Goal: Information Seeking & Learning: Learn about a topic

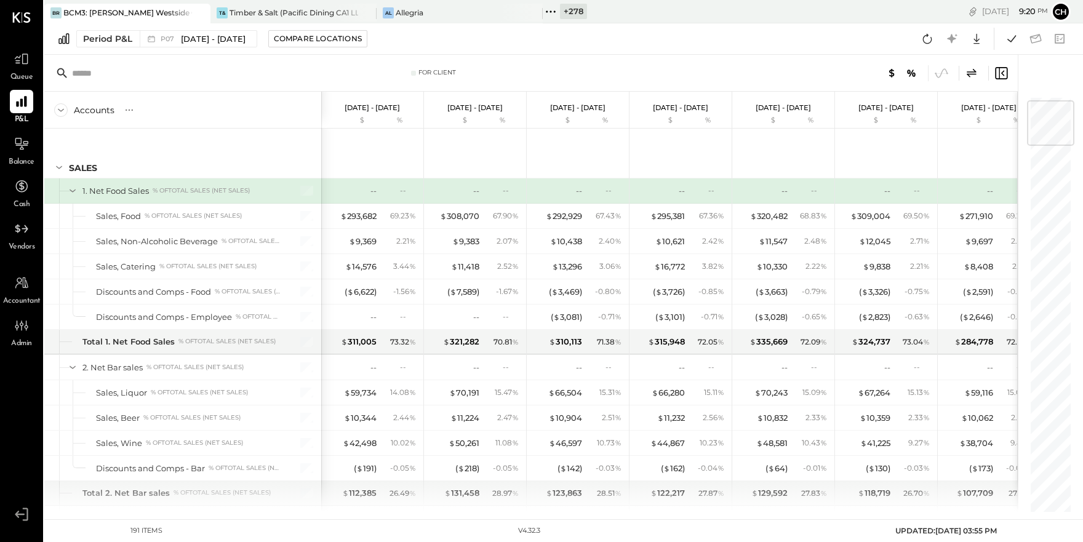
scroll to position [42, 0]
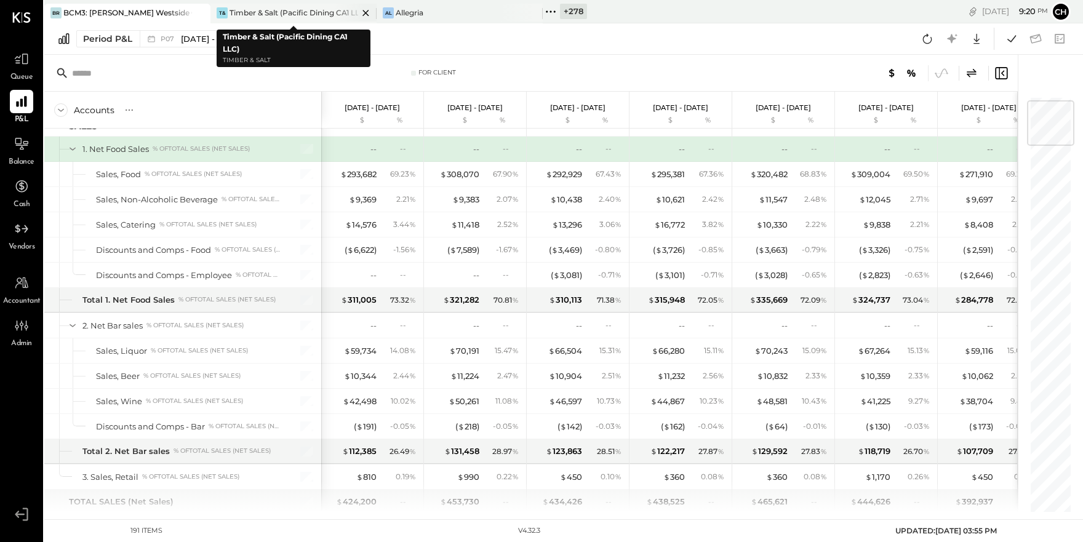
click at [272, 13] on div "Timber & Salt (Pacific Dining CA1 LLC)" at bounding box center [293, 12] width 129 height 10
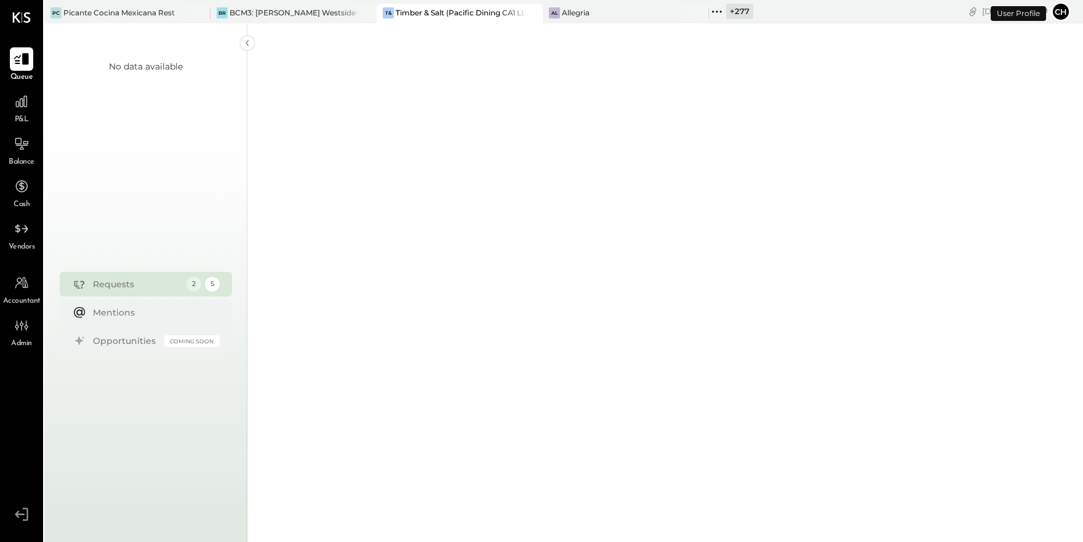
click at [25, 53] on icon at bounding box center [22, 59] width 16 height 16
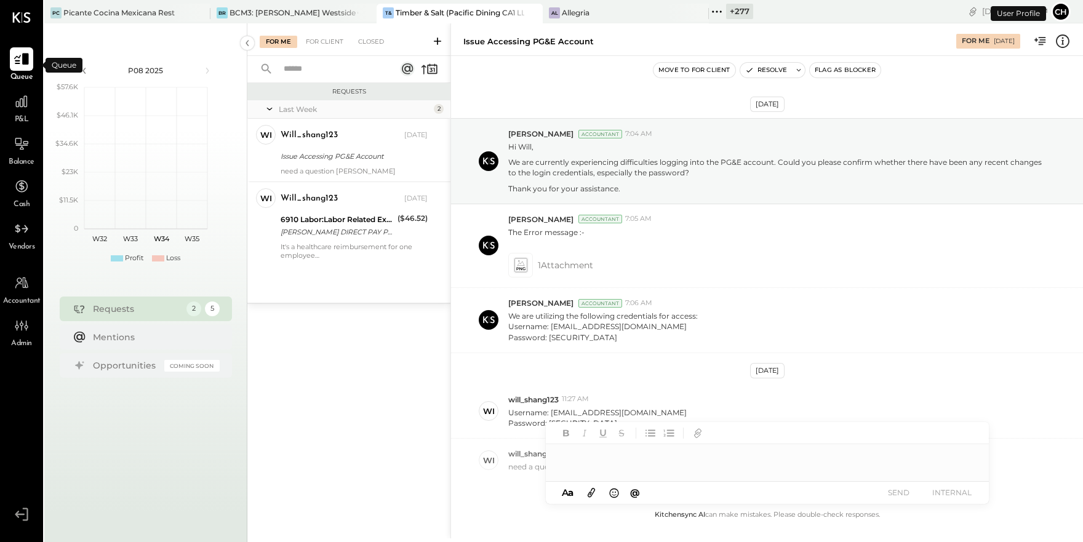
scroll to position [66, 0]
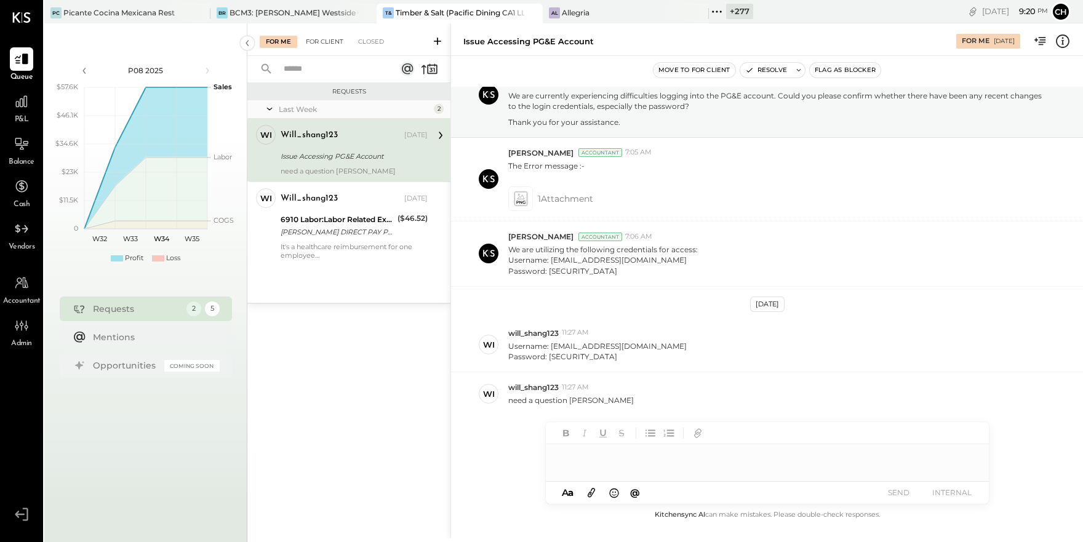
click at [336, 36] on div "For Client" at bounding box center [325, 42] width 50 height 12
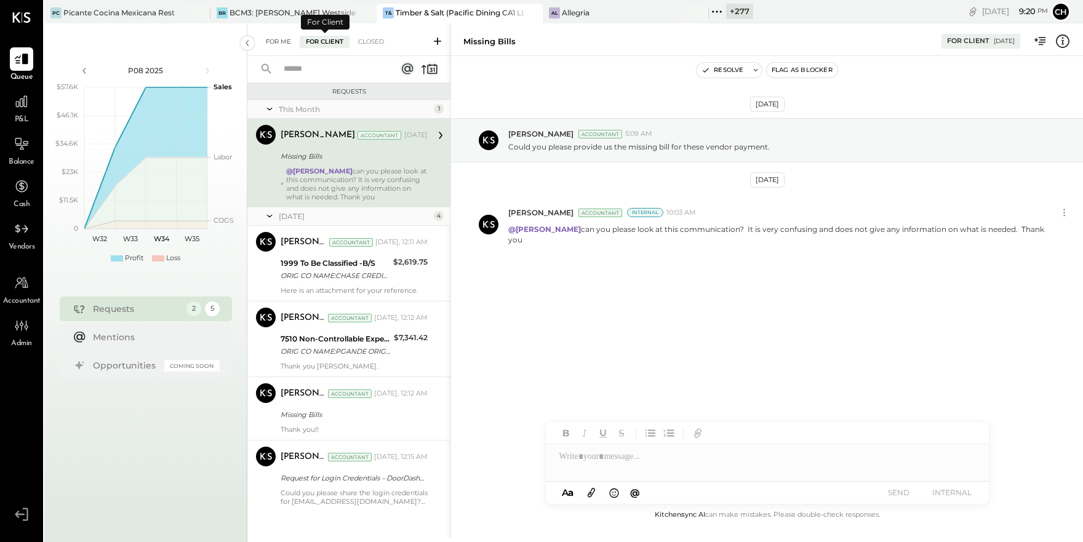
click at [275, 38] on div "For Me" at bounding box center [279, 42] width 38 height 12
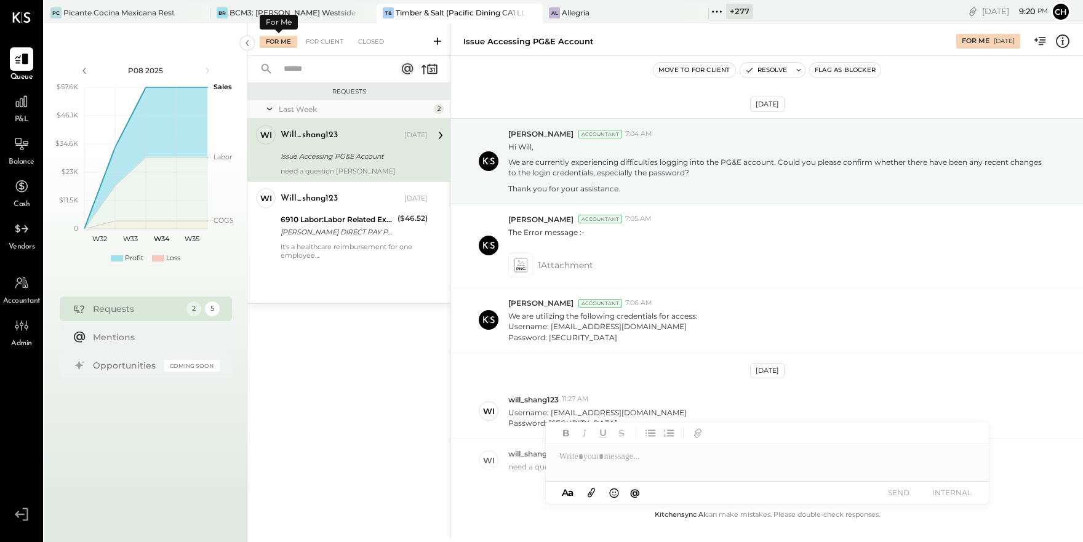
scroll to position [66, 0]
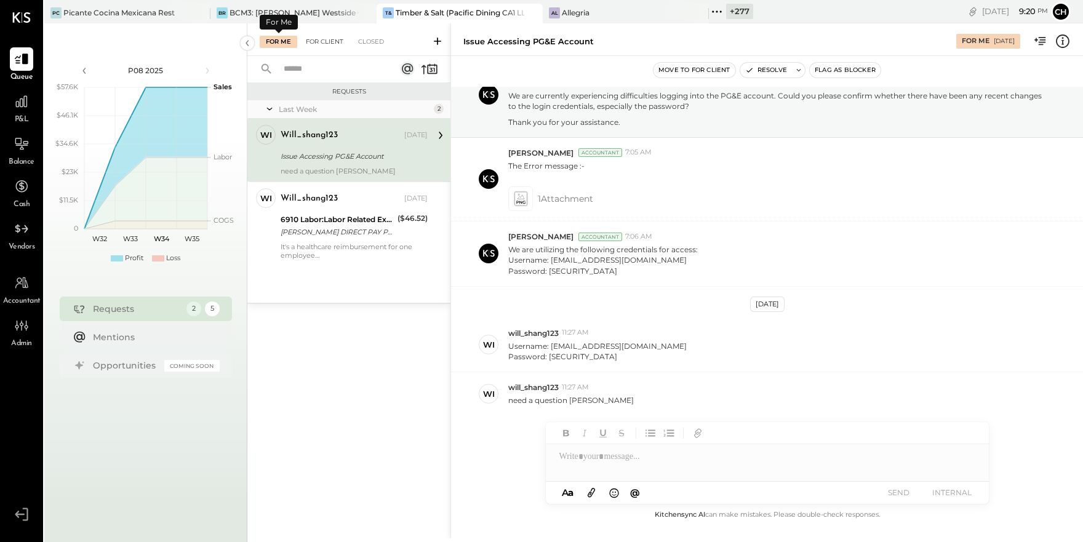
click at [325, 39] on div "For Client" at bounding box center [325, 42] width 50 height 12
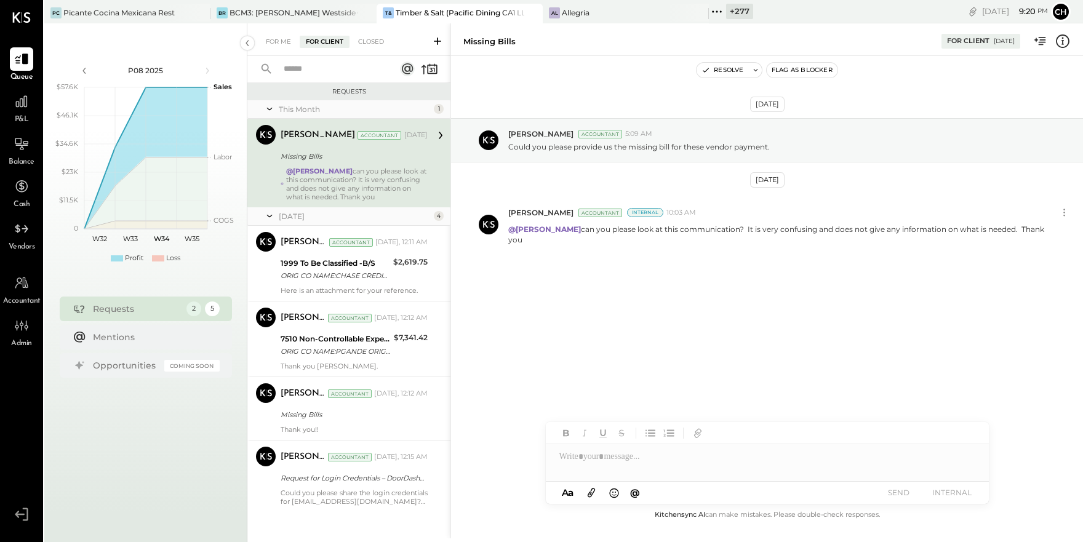
click at [352, 181] on div "@Manan Shah can you please look at this communication? It is very confusing and…" at bounding box center [356, 184] width 141 height 34
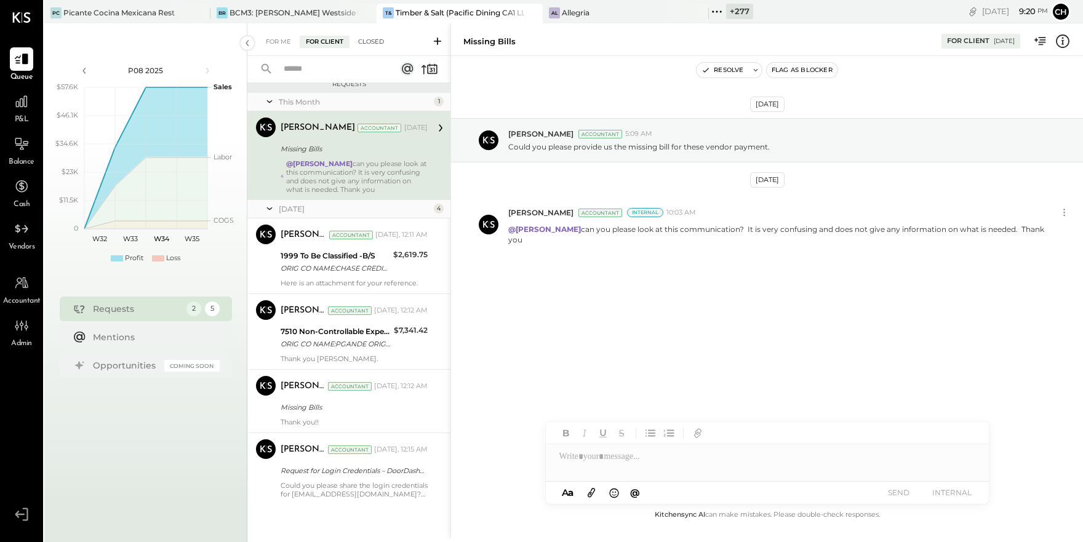
click at [378, 41] on div "Closed" at bounding box center [371, 42] width 38 height 12
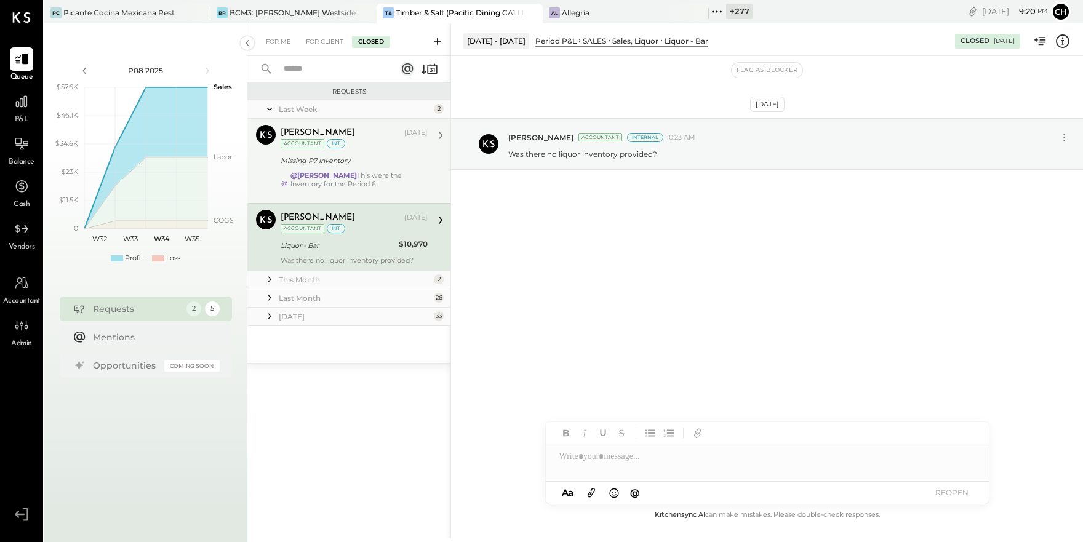
click at [368, 172] on div "@Chris Dash This were the Inventory for the Period 6." at bounding box center [358, 184] width 137 height 26
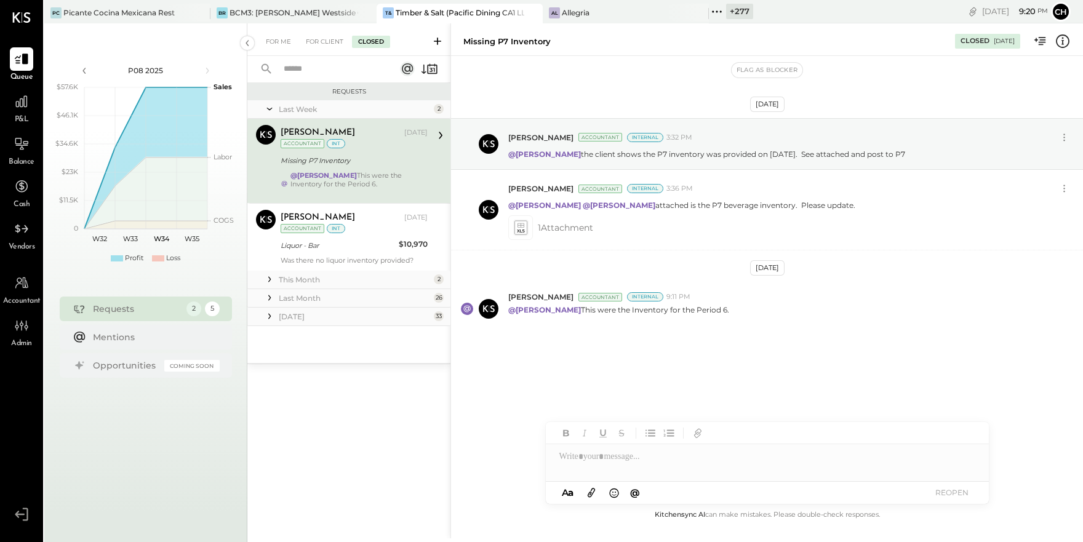
click at [608, 463] on div at bounding box center [767, 456] width 443 height 25
type input "***"
click at [717, 12] on icon at bounding box center [717, 12] width 16 height 16
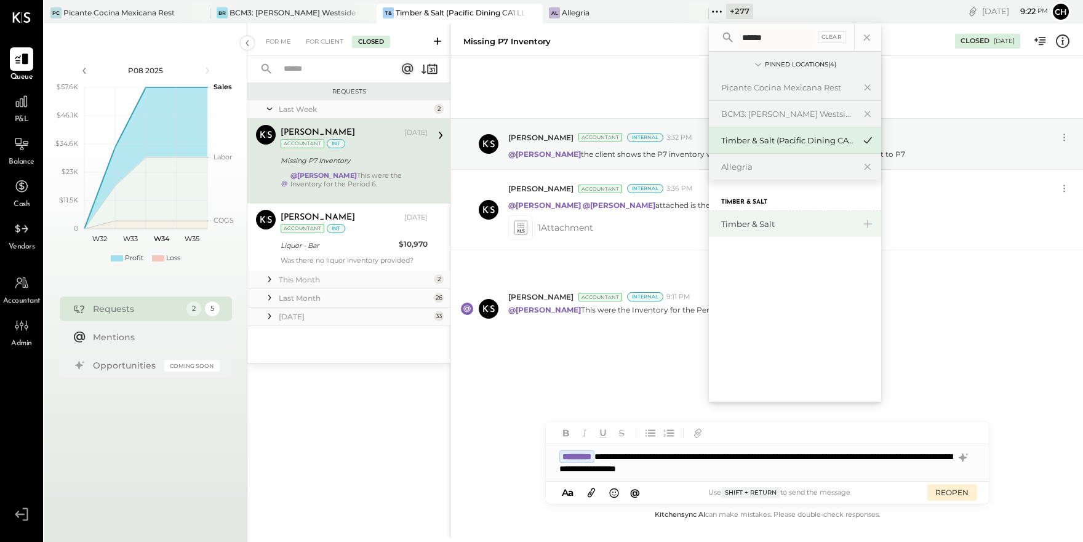
type input "******"
click at [755, 225] on div "Timber & Salt" at bounding box center [787, 224] width 133 height 12
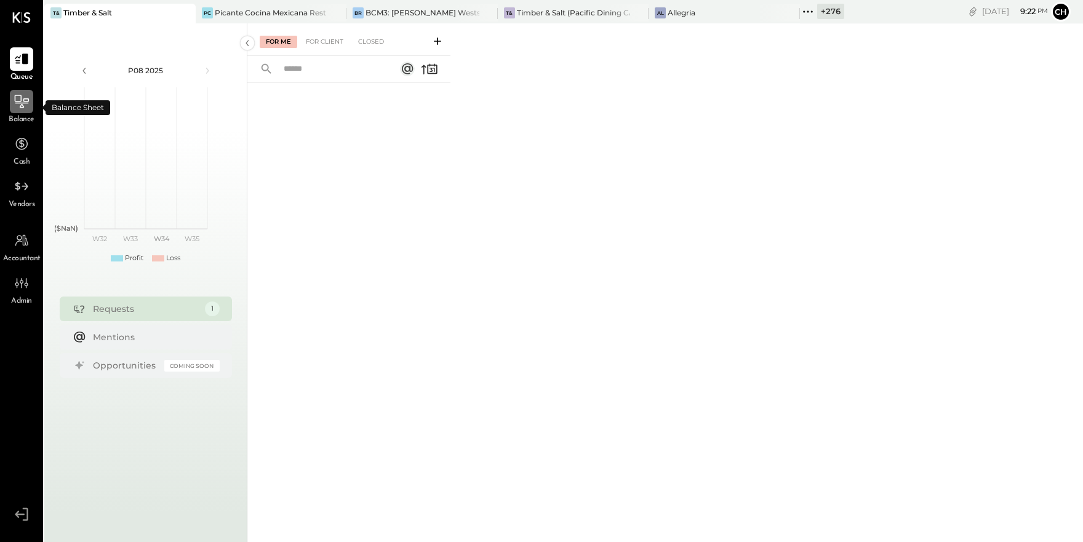
click at [22, 92] on div at bounding box center [21, 101] width 23 height 23
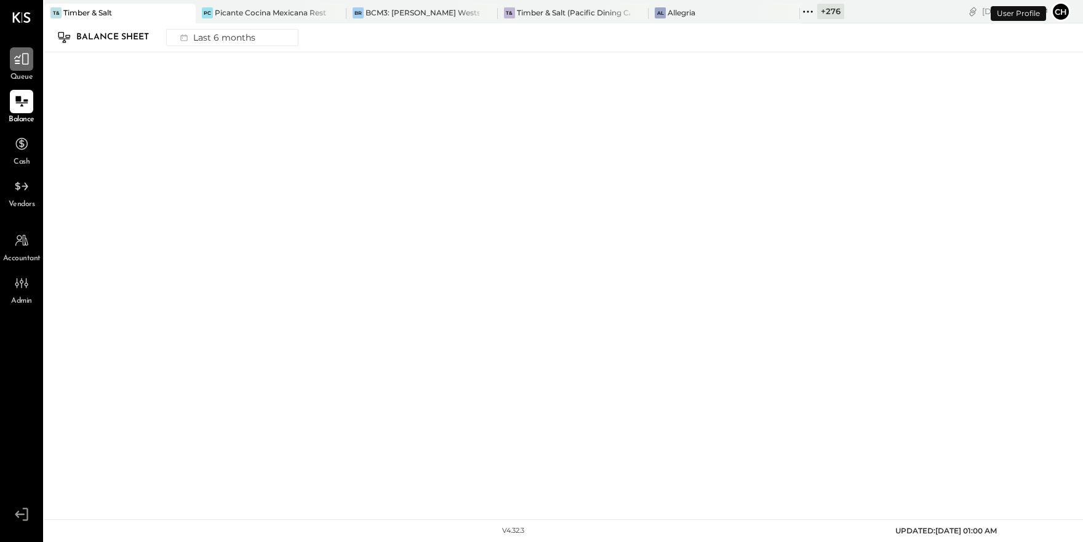
click at [25, 66] on icon at bounding box center [22, 59] width 16 height 16
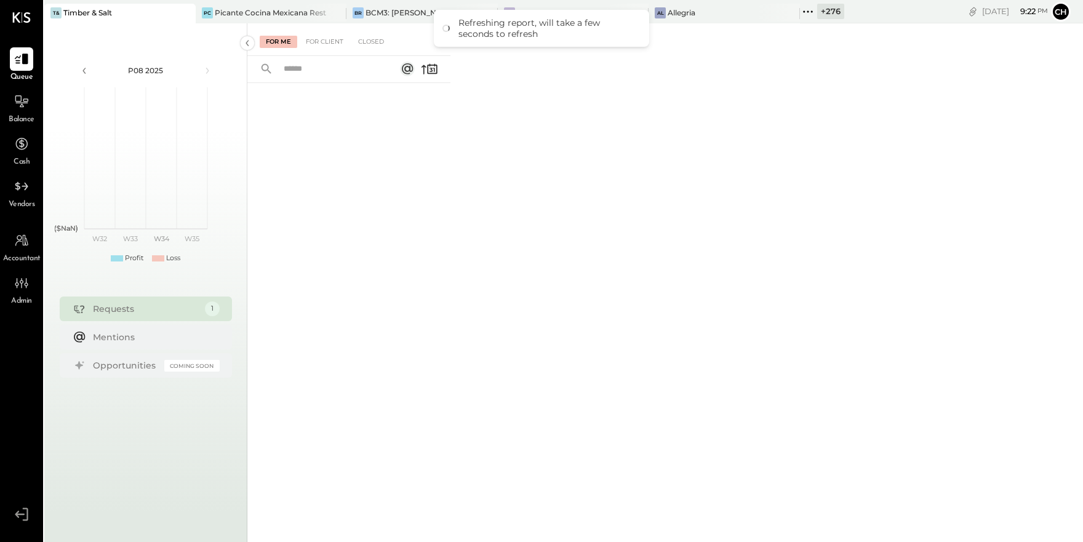
click at [188, 13] on icon at bounding box center [184, 13] width 15 height 15
click at [416, 14] on div "Timber & Salt (Pacific Dining CA1 LLC)" at bounding box center [459, 12] width 129 height 10
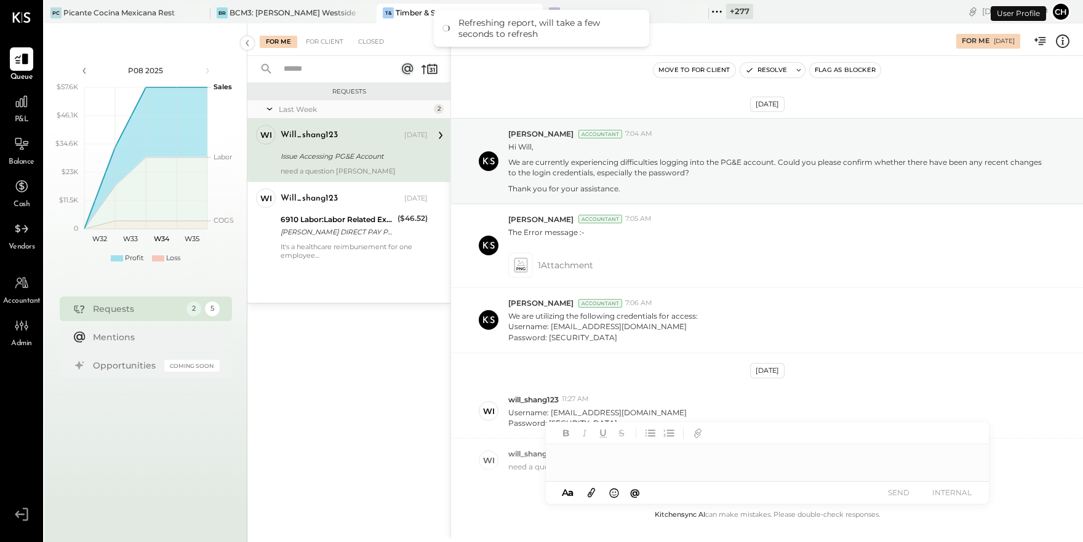
scroll to position [66, 0]
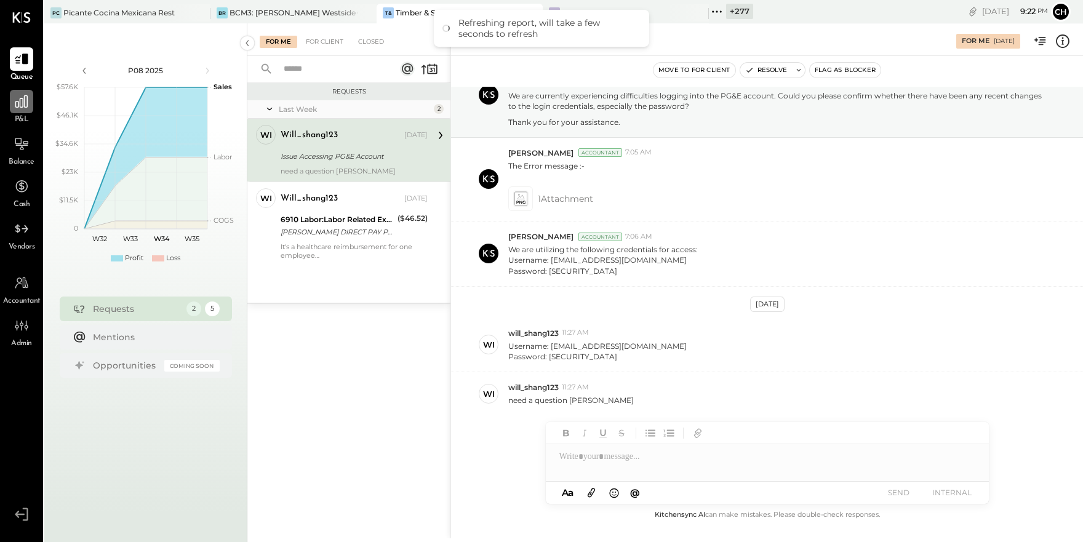
click at [17, 96] on icon at bounding box center [22, 101] width 16 height 16
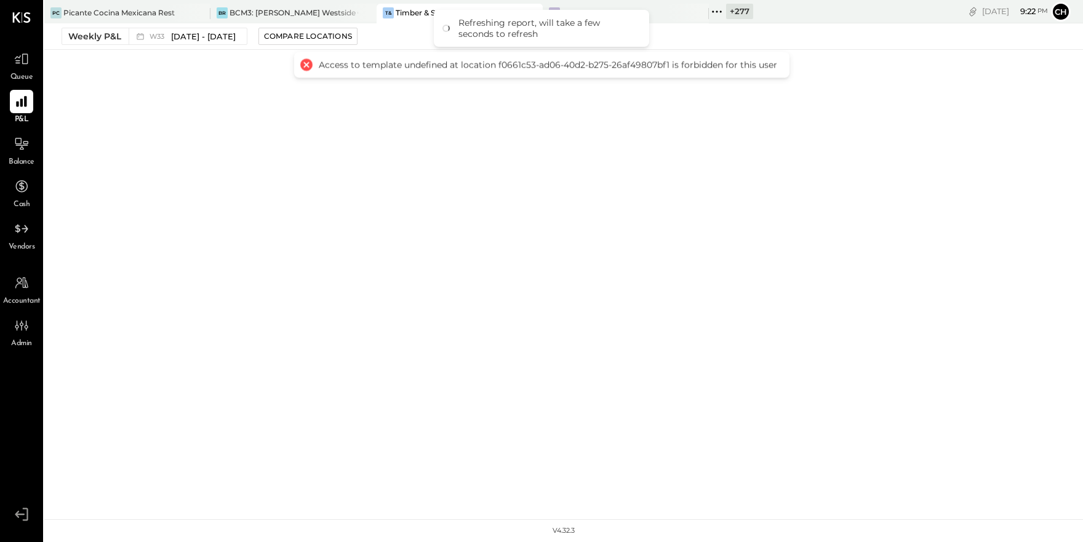
click at [876, 67] on div "PC Picante Cocina Mexicana Rest BR BCM3: Rocklin - Bennett’s Westside Grill T& …" at bounding box center [563, 259] width 1038 height 519
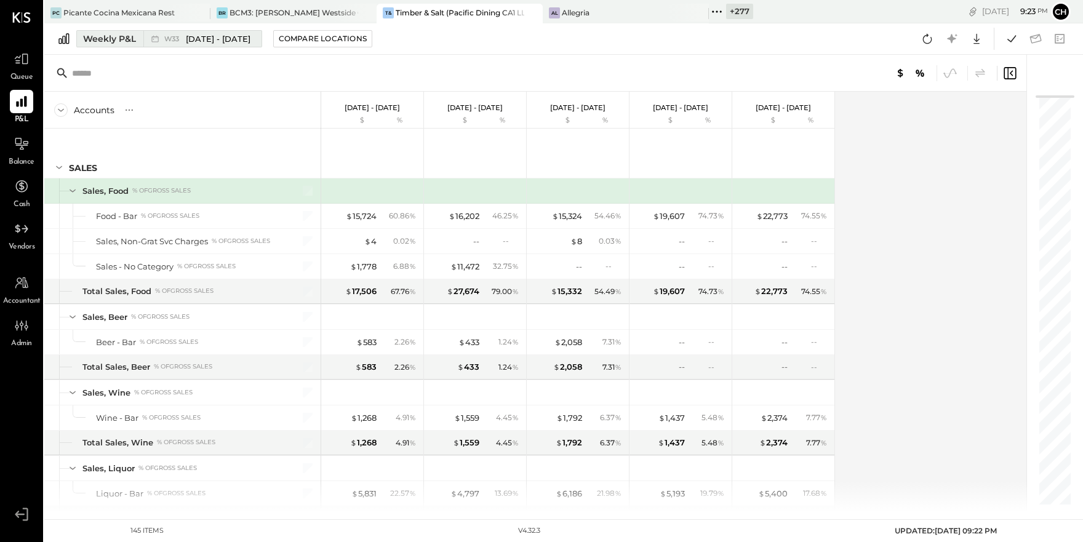
click at [111, 42] on div "Weekly P&L" at bounding box center [109, 39] width 53 height 12
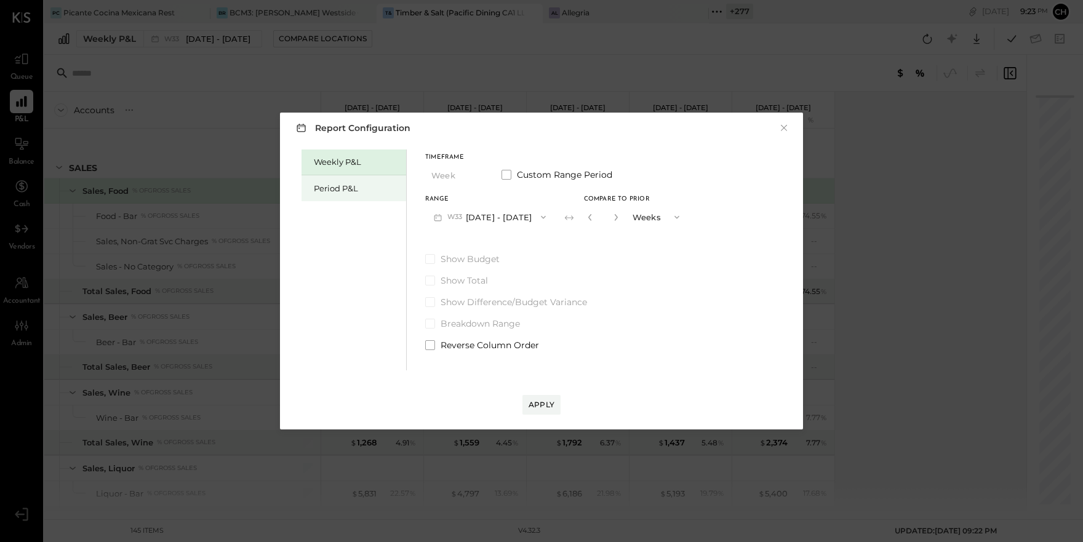
click at [333, 189] on div "Period P&L" at bounding box center [357, 189] width 86 height 12
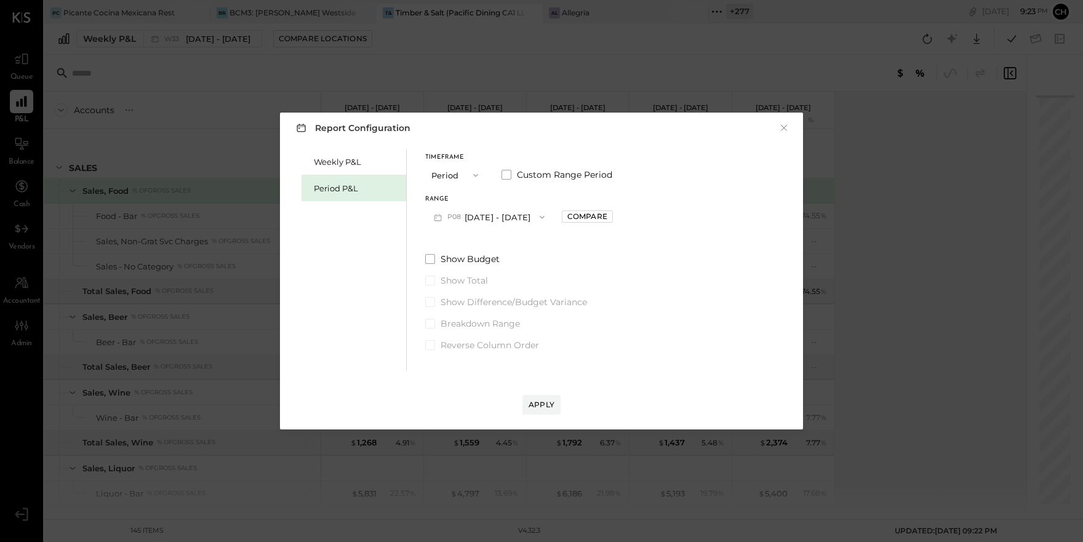
click at [527, 214] on button "P08 [DATE] - [DATE]" at bounding box center [489, 216] width 128 height 23
click at [512, 242] on span "[DATE] - [DATE]" at bounding box center [483, 244] width 58 height 10
click at [590, 214] on div "Compare" at bounding box center [587, 216] width 40 height 10
click at [539, 400] on div "Apply" at bounding box center [541, 404] width 26 height 10
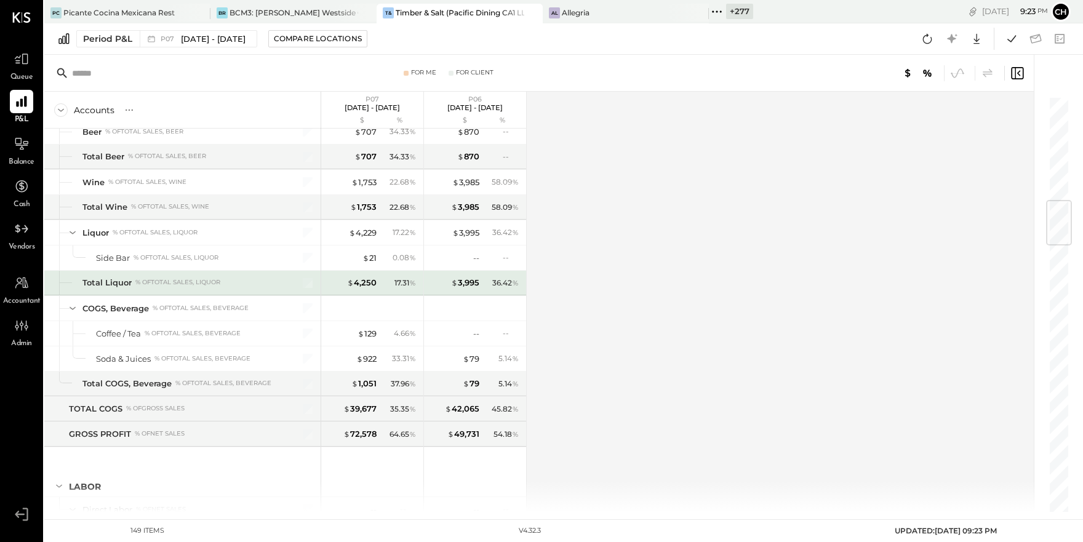
scroll to position [877, 0]
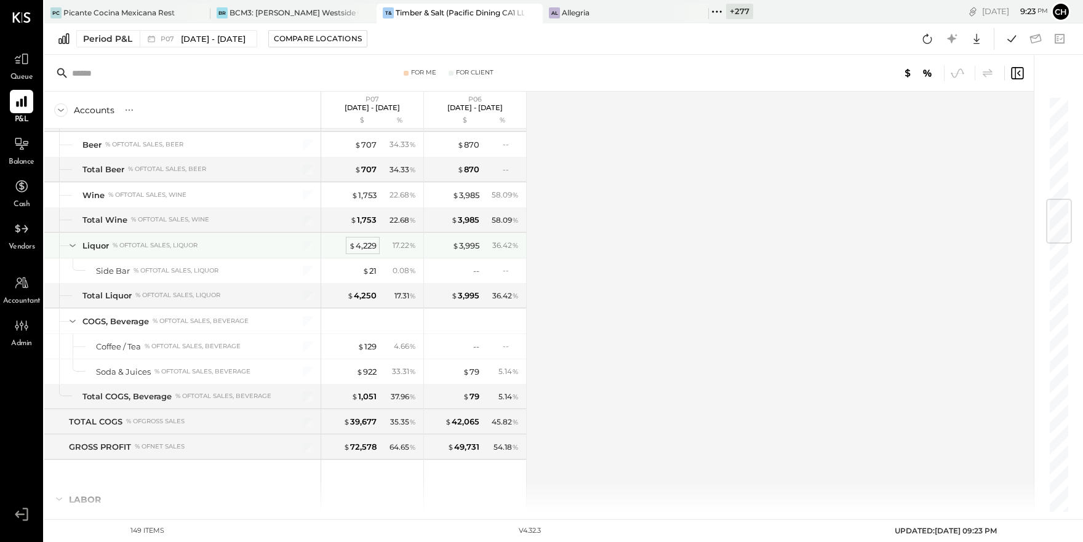
click at [368, 244] on div "$ 4,229" at bounding box center [363, 246] width 28 height 12
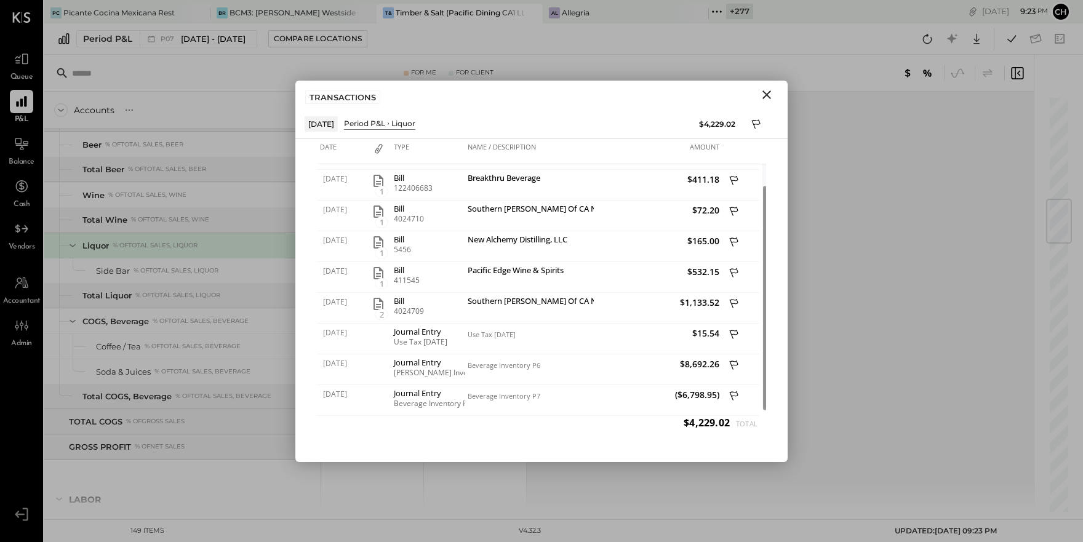
click at [769, 90] on icon "Close" at bounding box center [766, 94] width 15 height 15
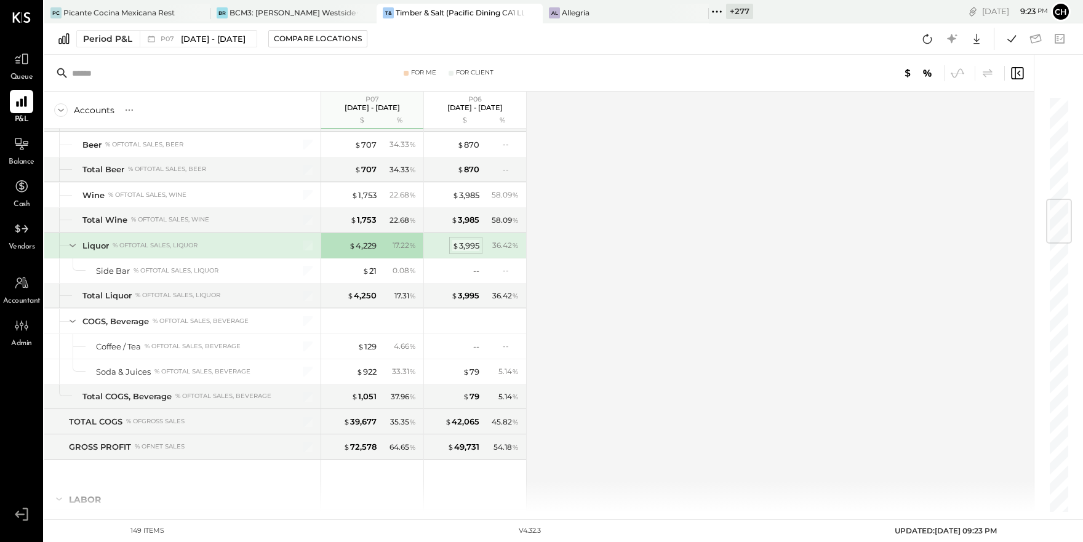
click at [464, 245] on div "$ 3,995" at bounding box center [465, 246] width 27 height 12
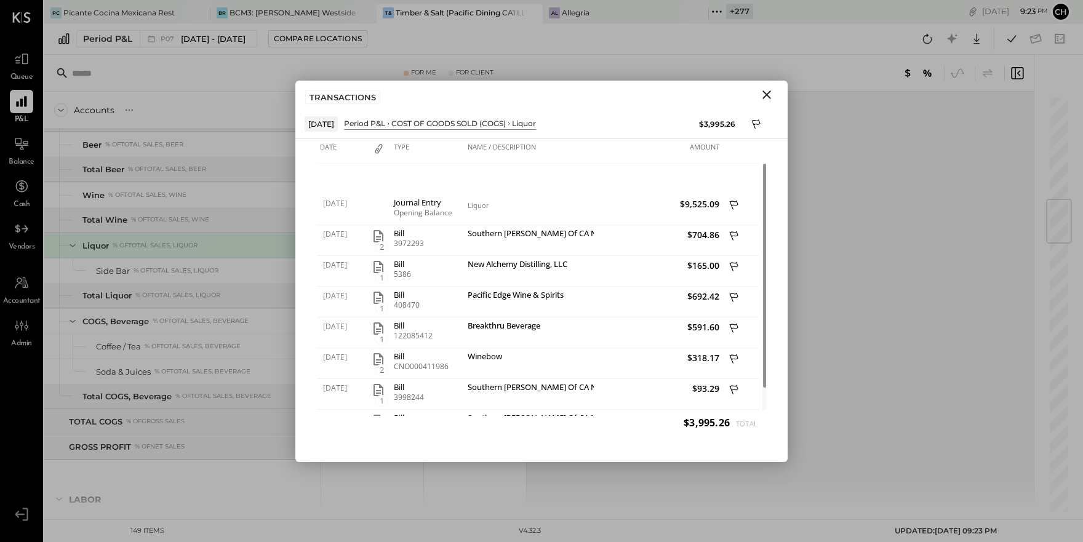
click at [763, 98] on icon "Close" at bounding box center [766, 94] width 15 height 15
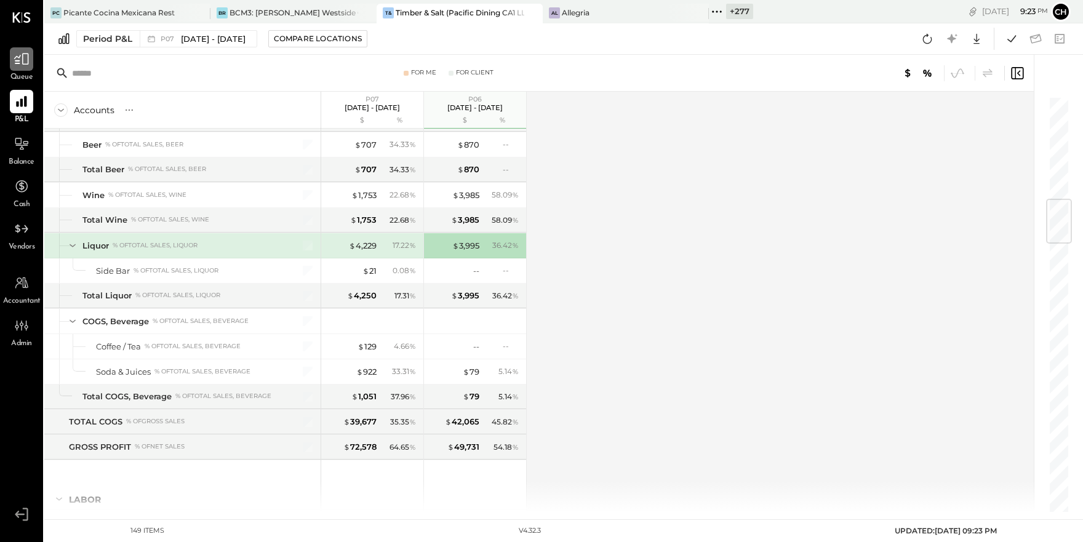
click at [14, 62] on icon at bounding box center [22, 59] width 16 height 16
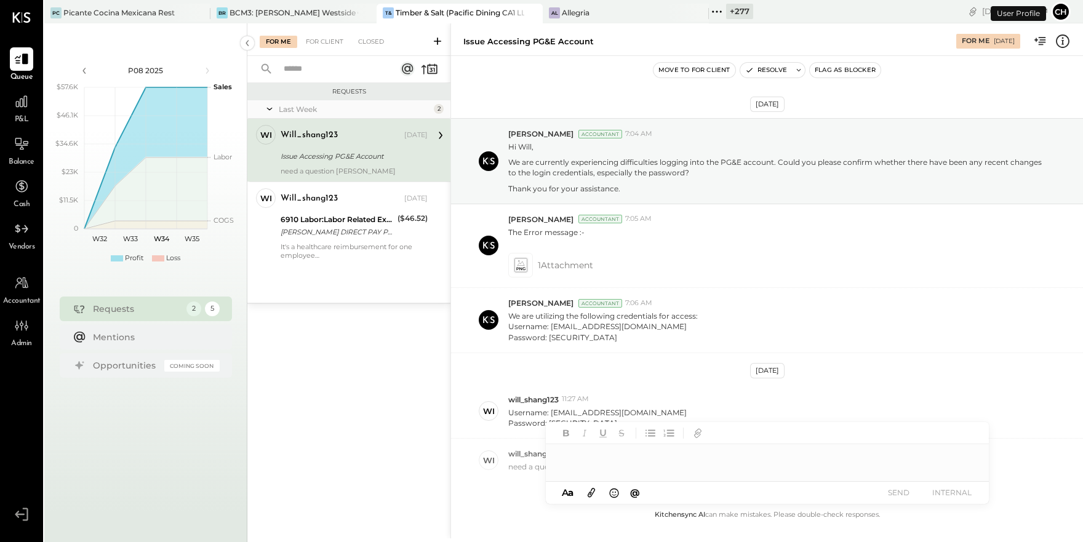
scroll to position [66, 0]
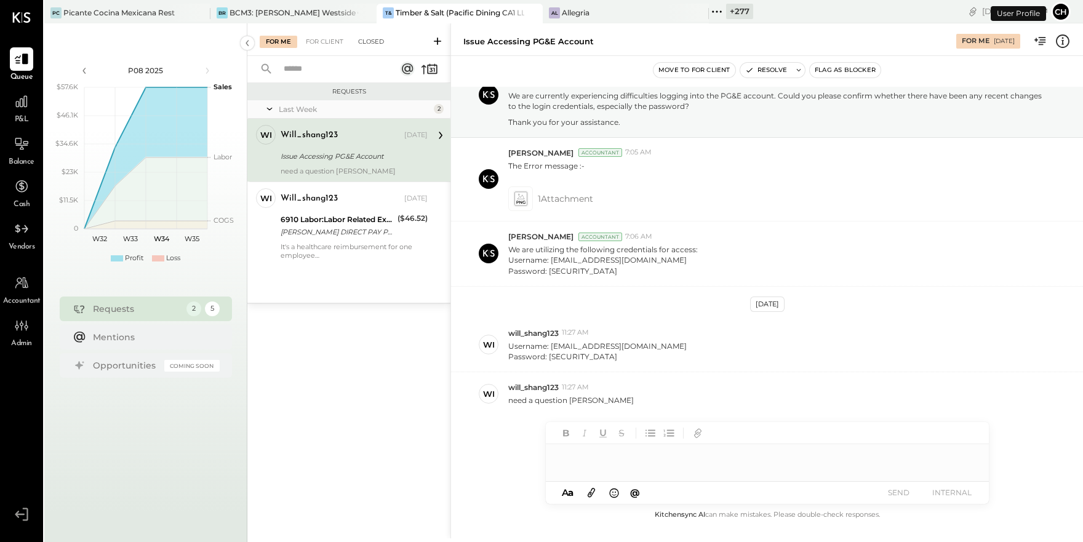
click at [380, 40] on div "Closed" at bounding box center [371, 42] width 38 height 12
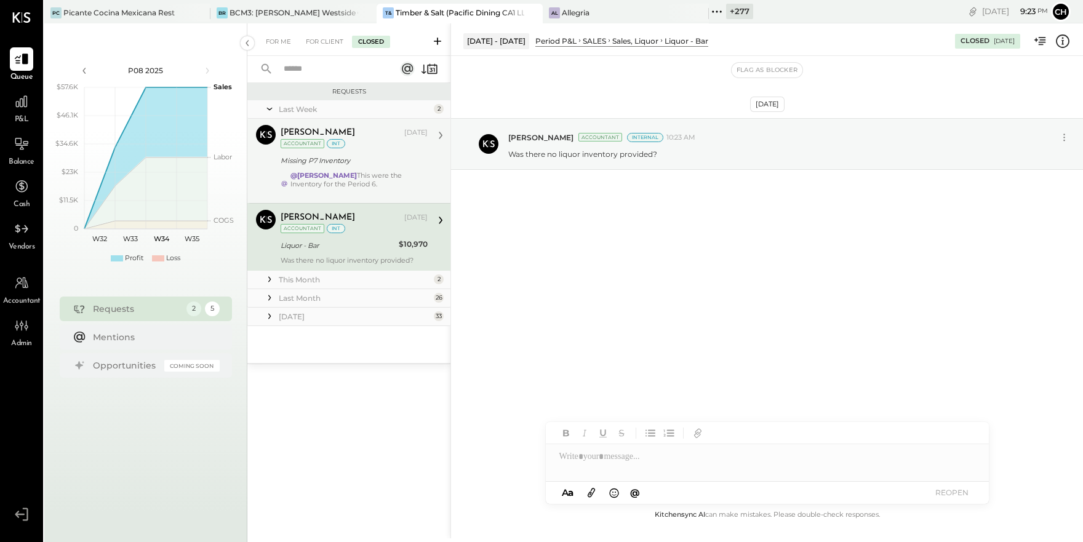
click at [364, 167] on div "Missing P7 Inventory" at bounding box center [351, 160] width 143 height 15
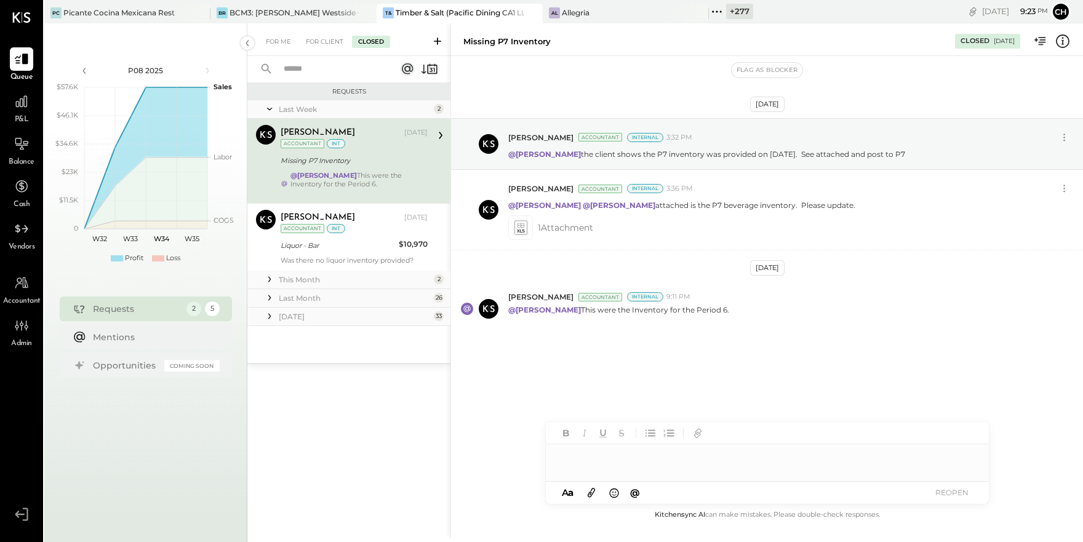
click at [619, 471] on div at bounding box center [767, 451] width 443 height 59
type input "***"
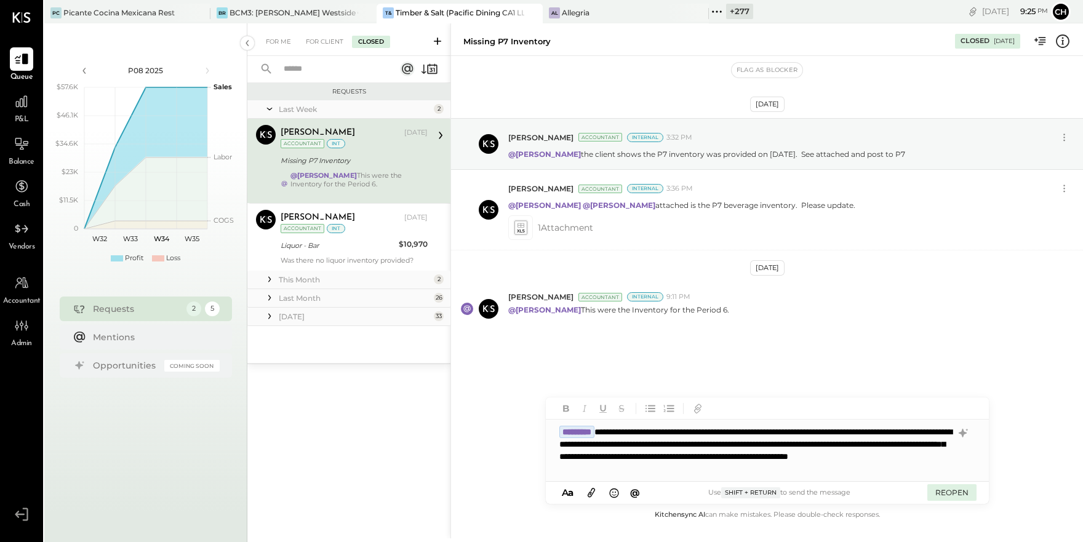
click at [958, 490] on button "REOPEN" at bounding box center [951, 492] width 49 height 17
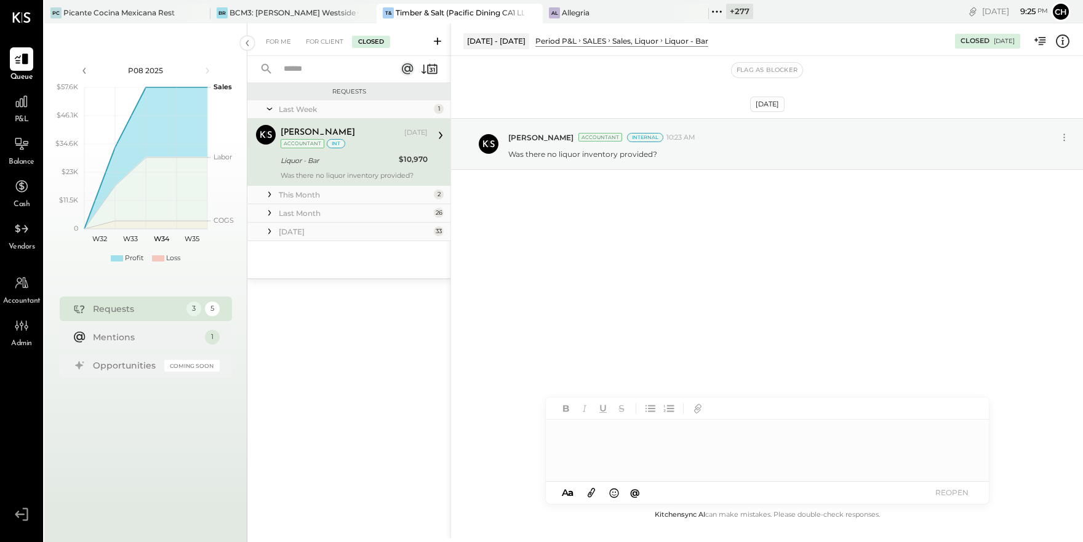
click at [368, 165] on div "Liquor - Bar" at bounding box center [337, 160] width 114 height 12
click at [331, 43] on div "For Client" at bounding box center [325, 42] width 50 height 12
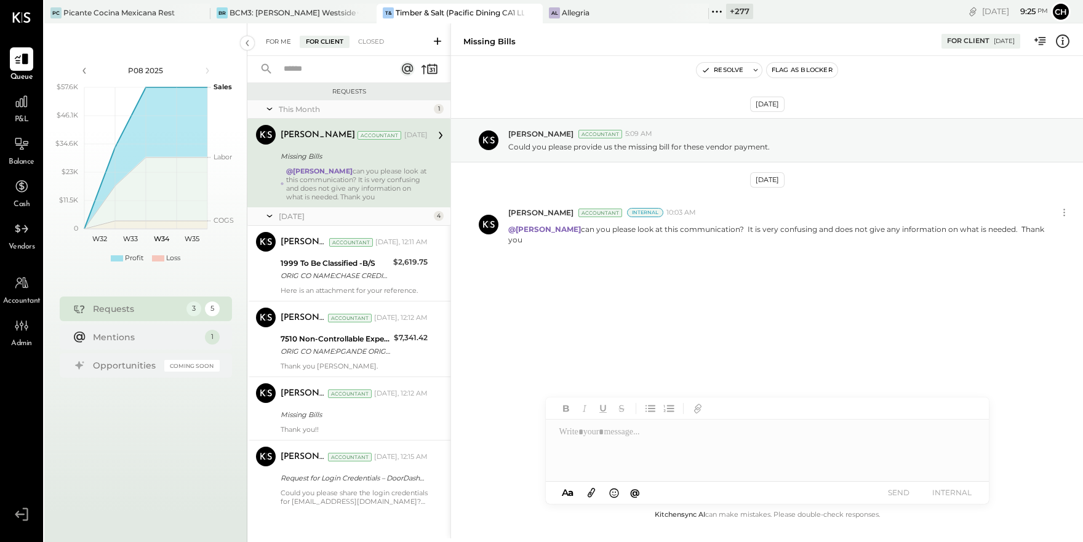
click at [273, 43] on div "For Me" at bounding box center [279, 42] width 38 height 12
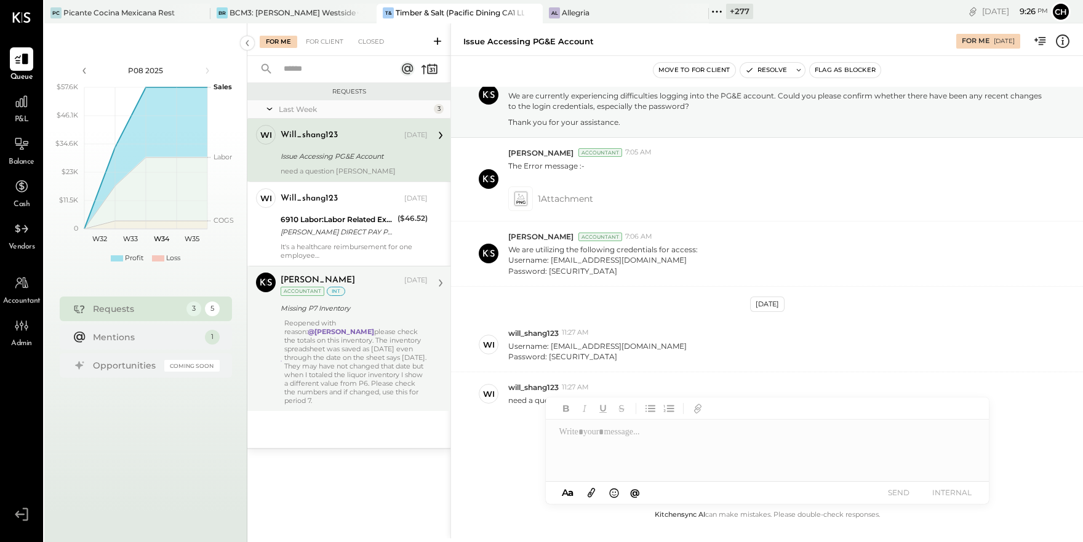
click at [352, 331] on div "Reopened with reason: @Dev Shah please check the totals on this inventory. The …" at bounding box center [355, 362] width 143 height 86
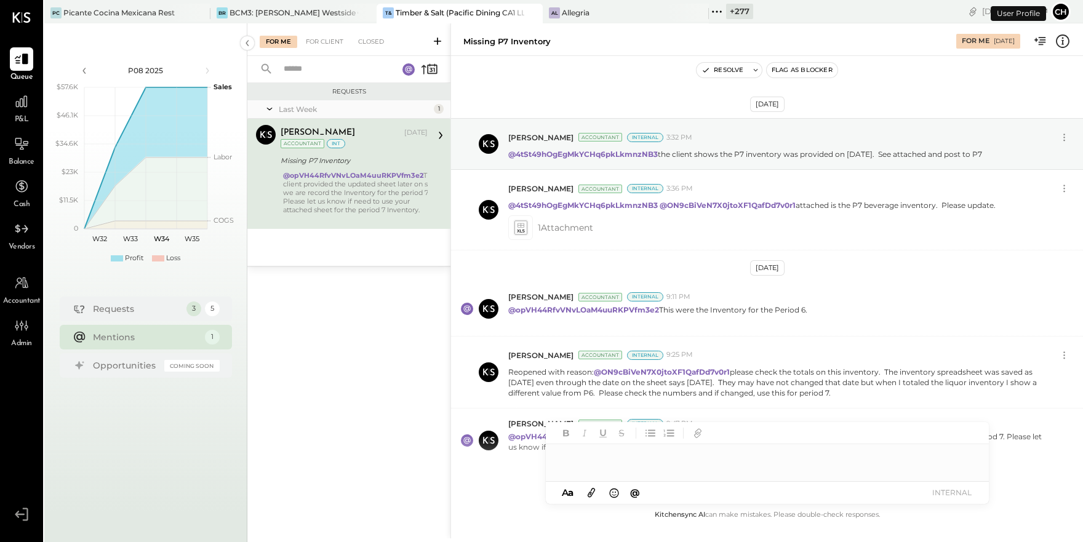
scroll to position [58, 0]
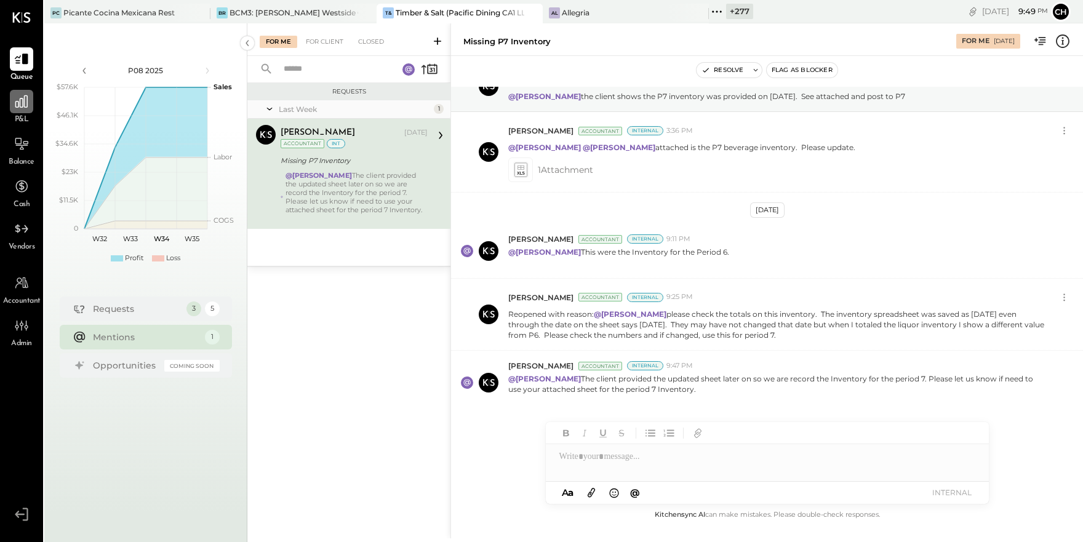
click at [17, 101] on icon at bounding box center [21, 101] width 12 height 12
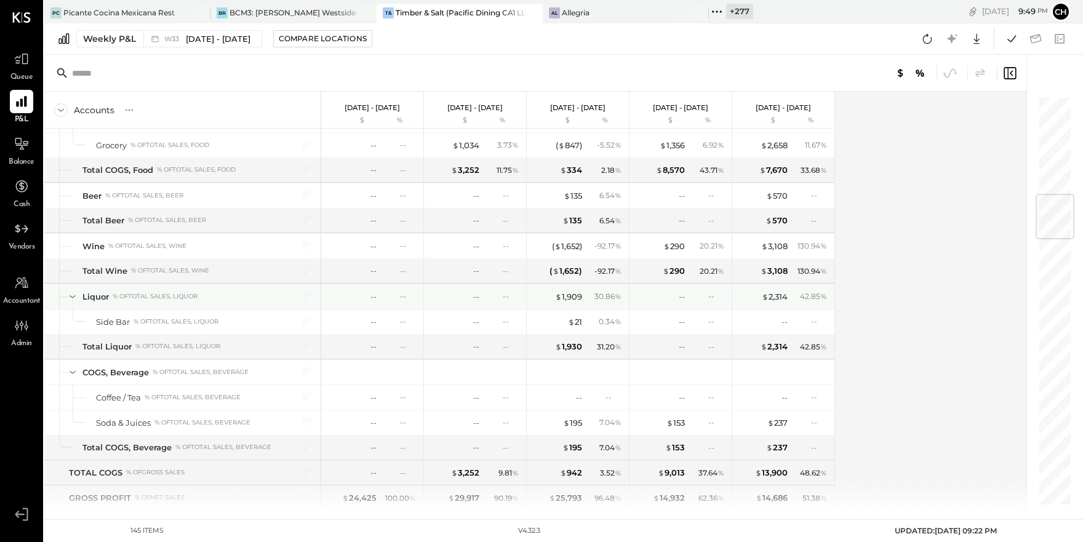
scroll to position [803, 0]
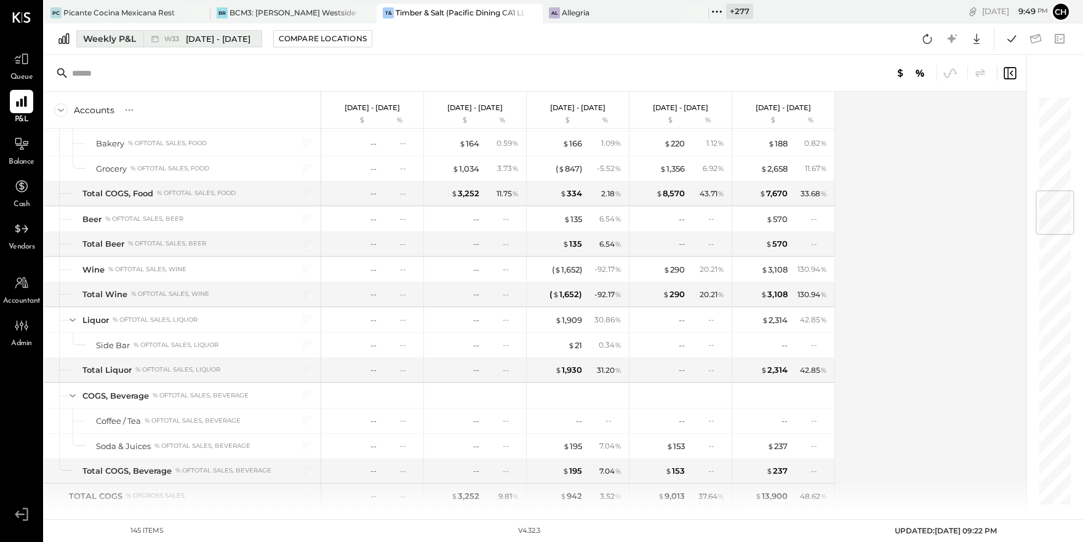
click at [179, 40] on span "W33" at bounding box center [173, 39] width 18 height 7
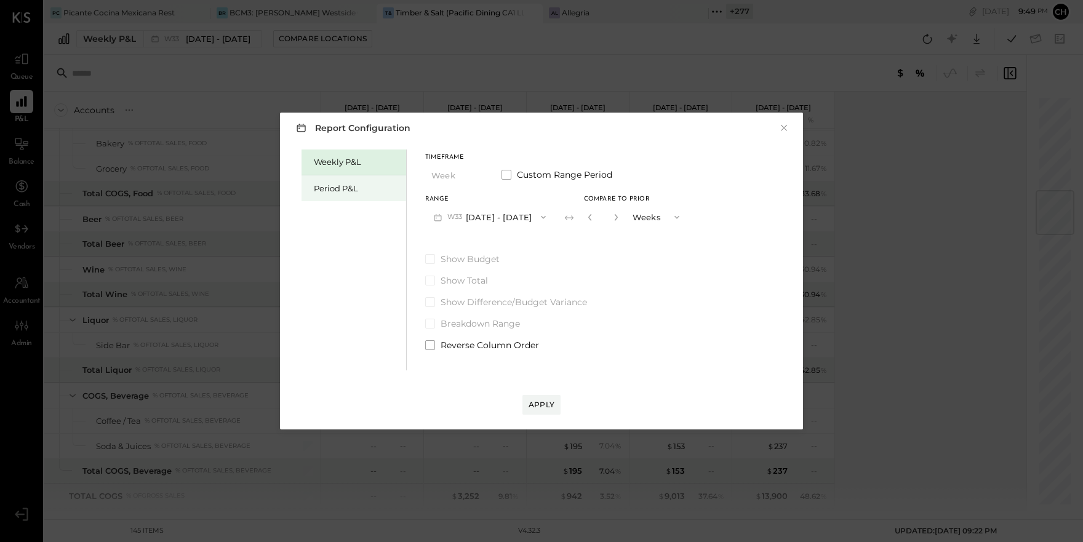
click at [335, 191] on div "Period P&L" at bounding box center [357, 189] width 86 height 12
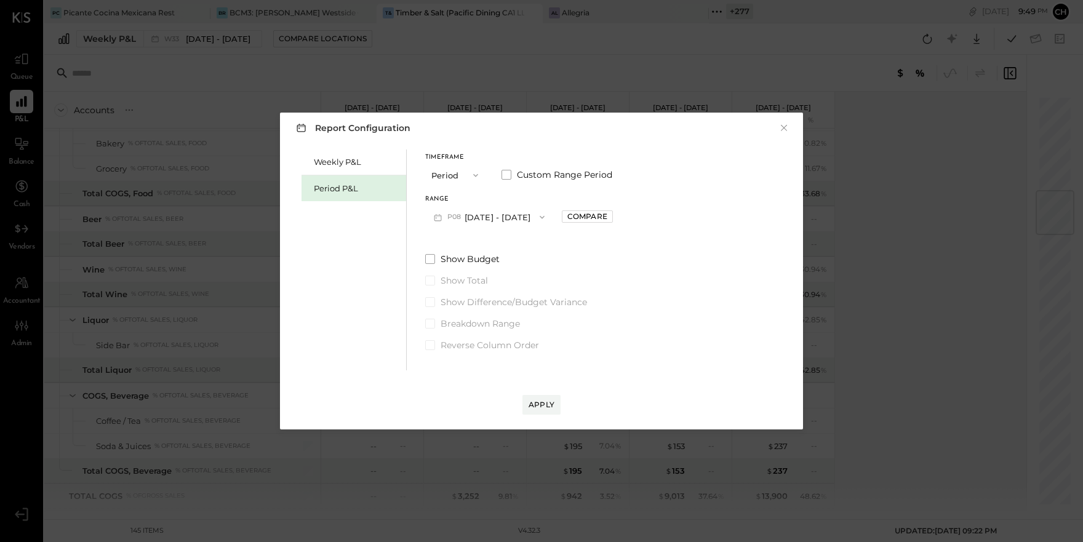
click at [491, 217] on button "P08 [DATE] - [DATE]" at bounding box center [489, 216] width 128 height 23
click at [501, 252] on div "P07 Jun 30 - Aug 3, 2025" at bounding box center [496, 245] width 140 height 26
click at [543, 405] on div "Apply" at bounding box center [541, 404] width 26 height 10
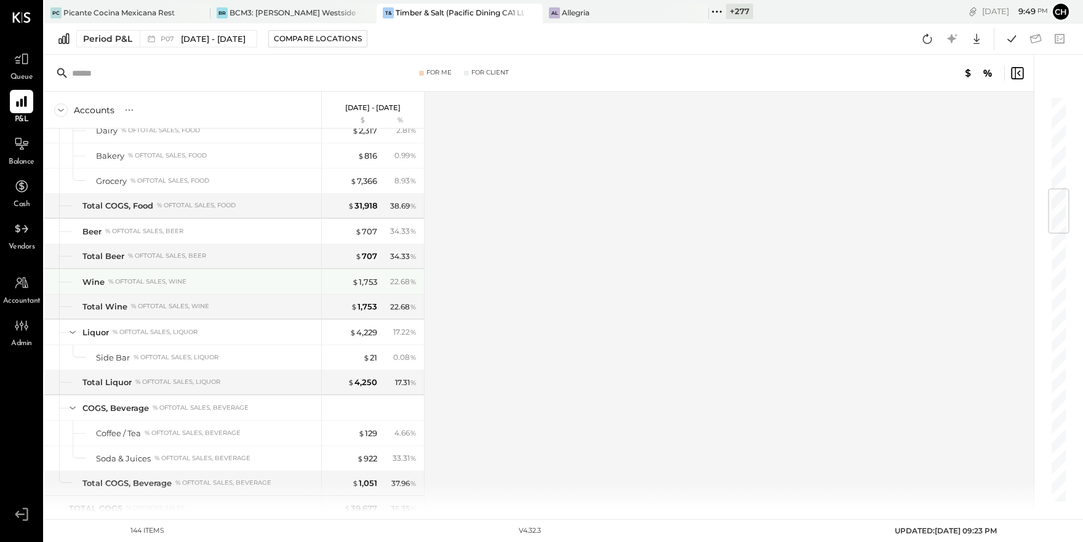
scroll to position [793, 0]
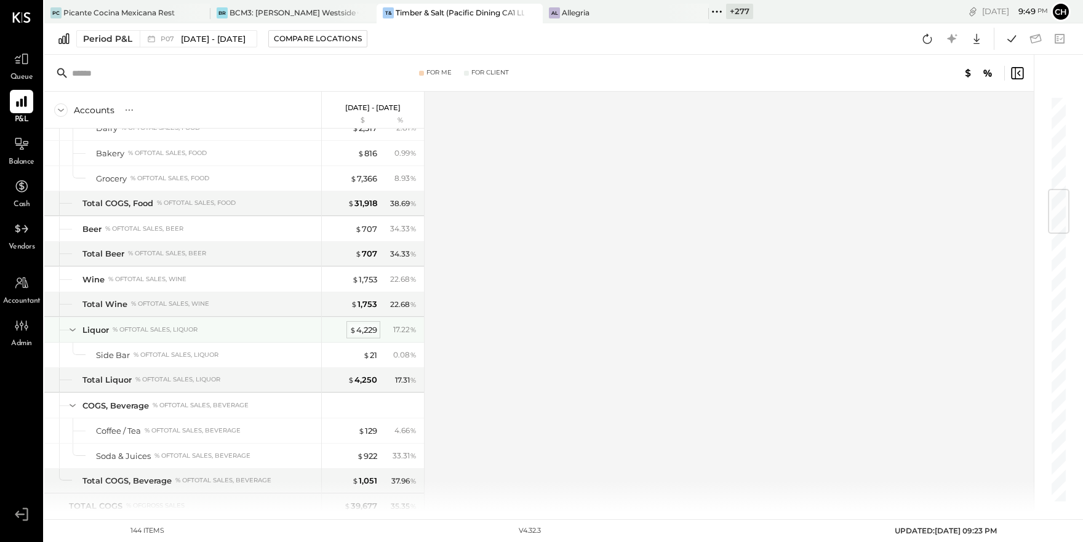
click at [368, 330] on div "$ 4,229" at bounding box center [363, 330] width 28 height 12
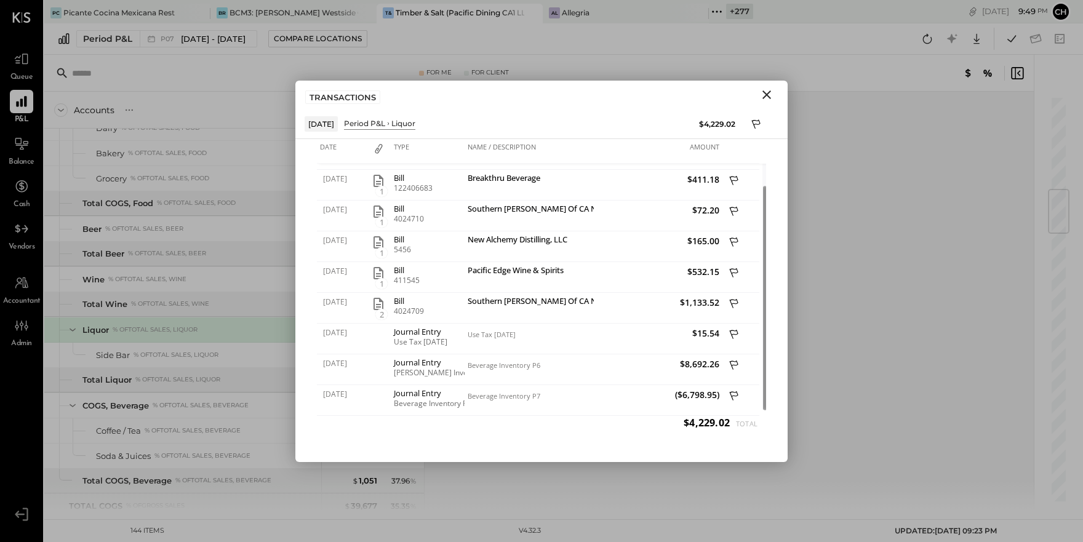
click at [769, 90] on icon "Close" at bounding box center [766, 94] width 15 height 15
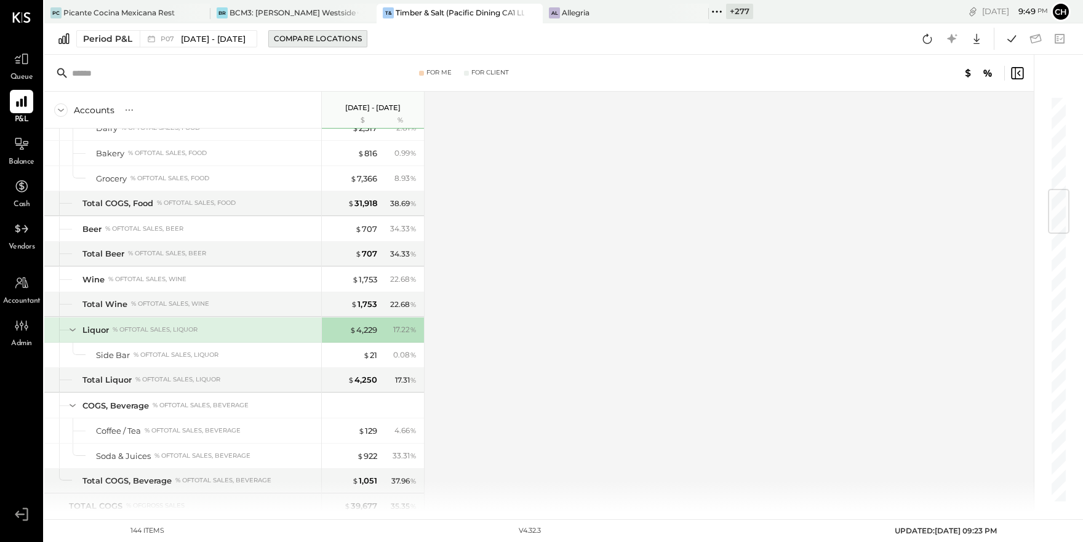
click at [315, 35] on div "Compare Locations" at bounding box center [318, 38] width 88 height 10
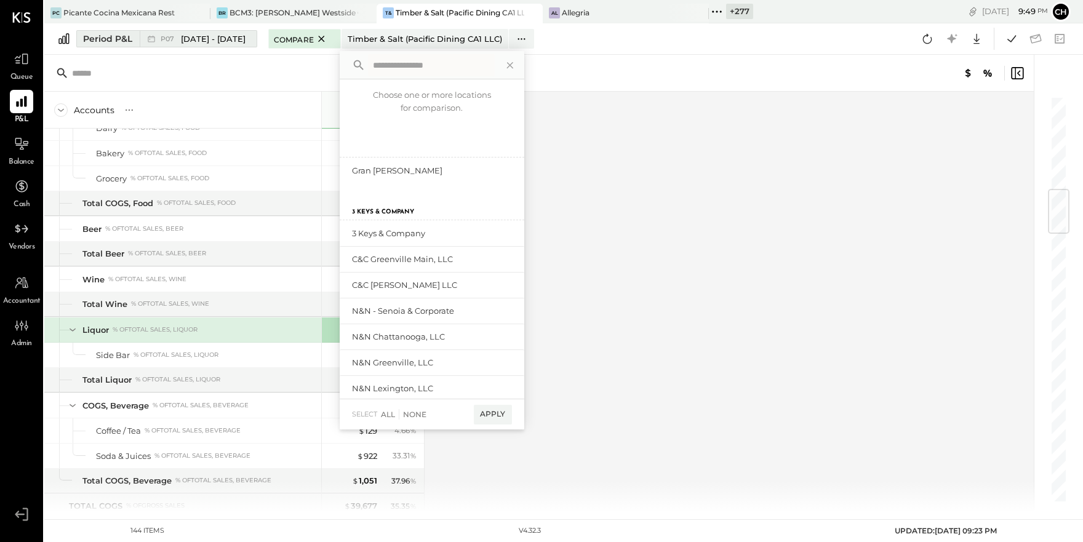
click at [235, 42] on span "[DATE] - [DATE]" at bounding box center [213, 39] width 65 height 12
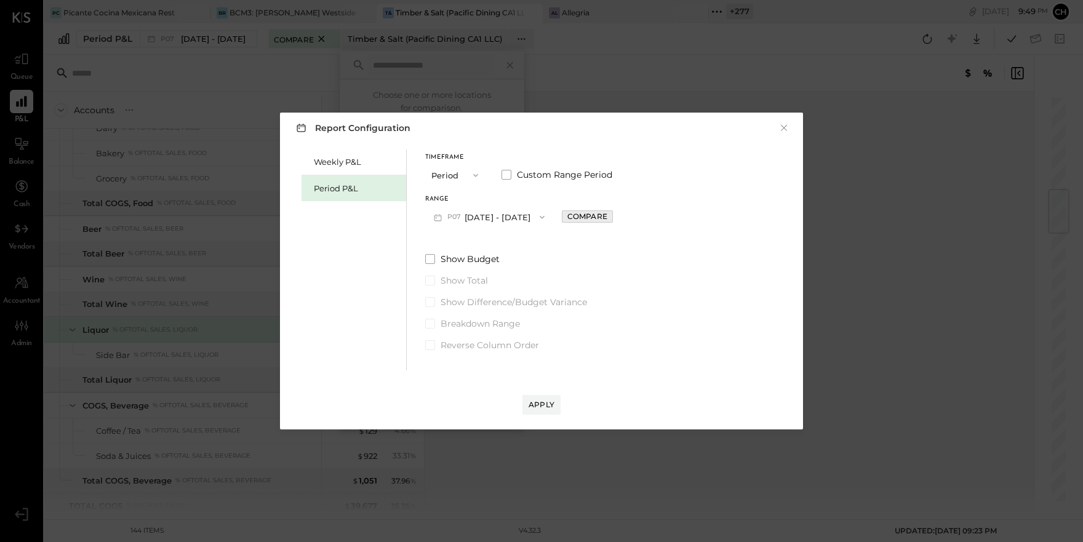
click at [607, 221] on div "Compare" at bounding box center [587, 216] width 40 height 10
click at [618, 218] on icon "button" at bounding box center [614, 216] width 7 height 7
type input "*"
click at [549, 402] on div "Apply" at bounding box center [541, 404] width 26 height 10
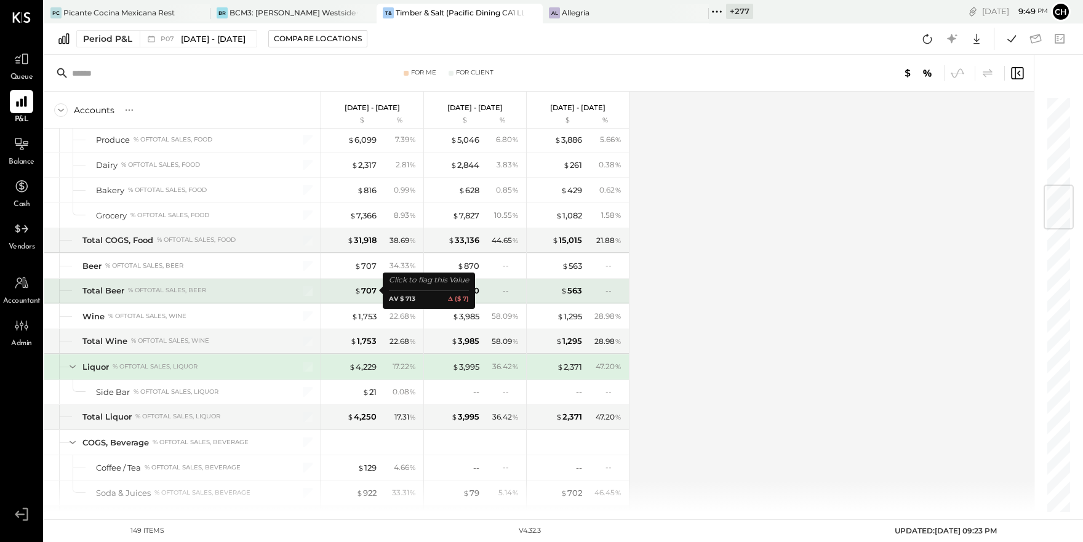
scroll to position [740, 0]
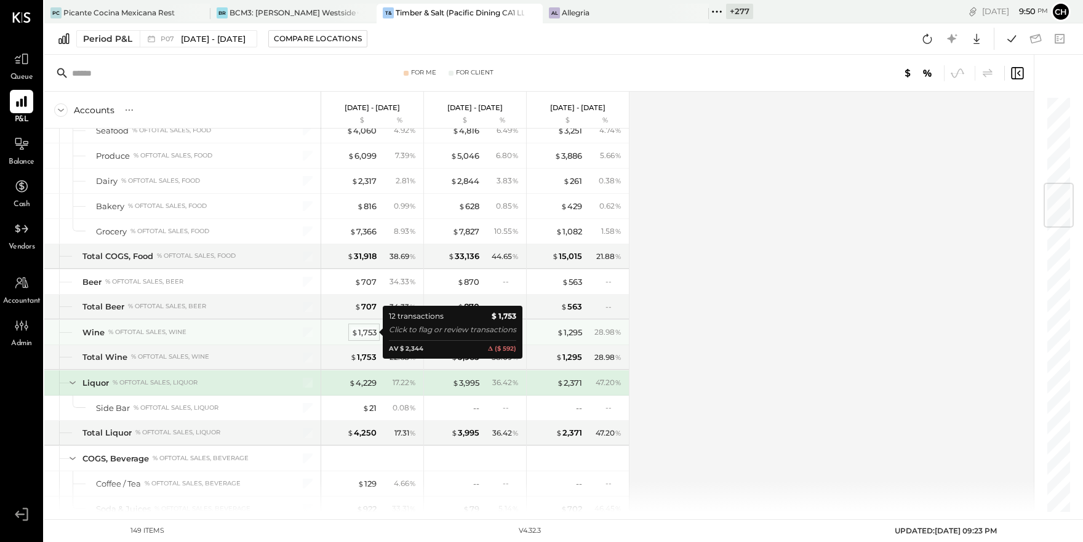
click at [367, 332] on div "$ 1,753" at bounding box center [363, 333] width 25 height 12
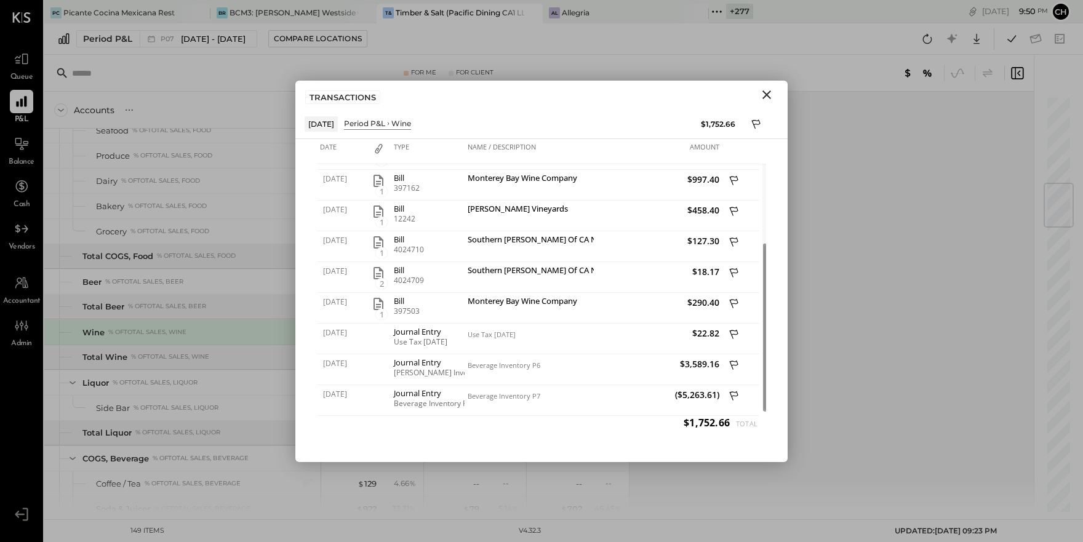
click at [762, 90] on icon "Close" at bounding box center [766, 94] width 15 height 15
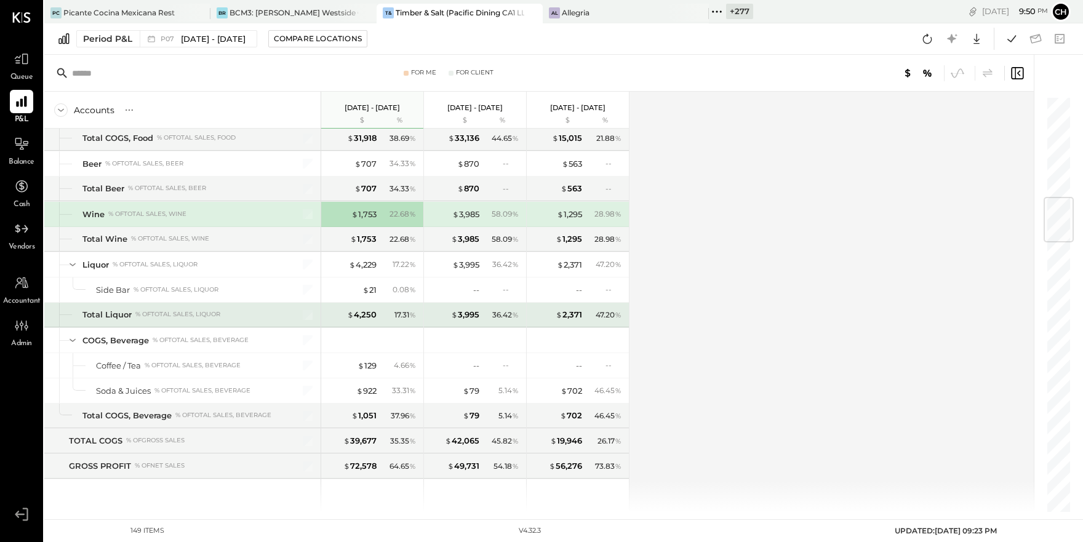
scroll to position [862, 0]
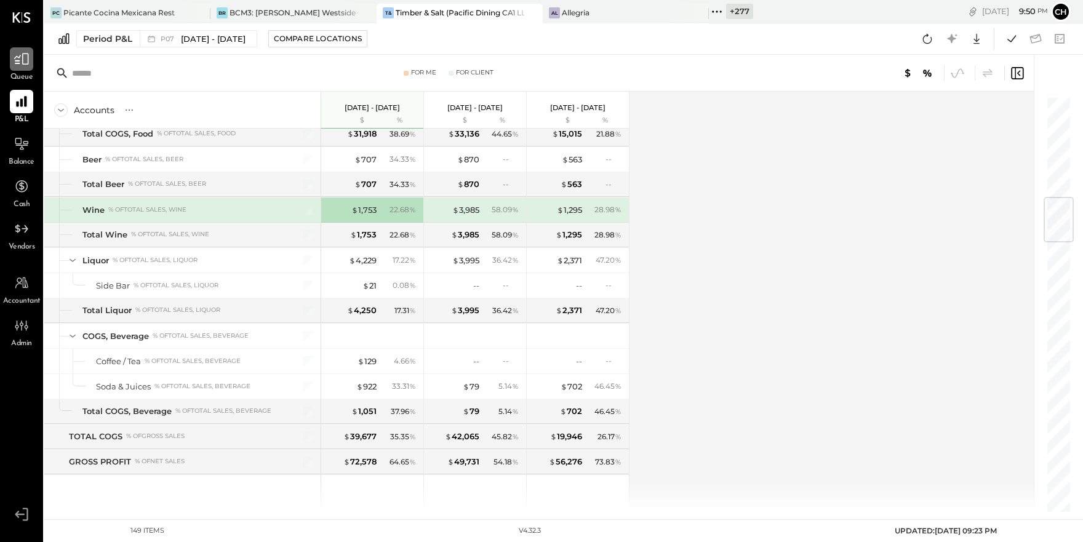
click at [31, 61] on div at bounding box center [21, 58] width 23 height 23
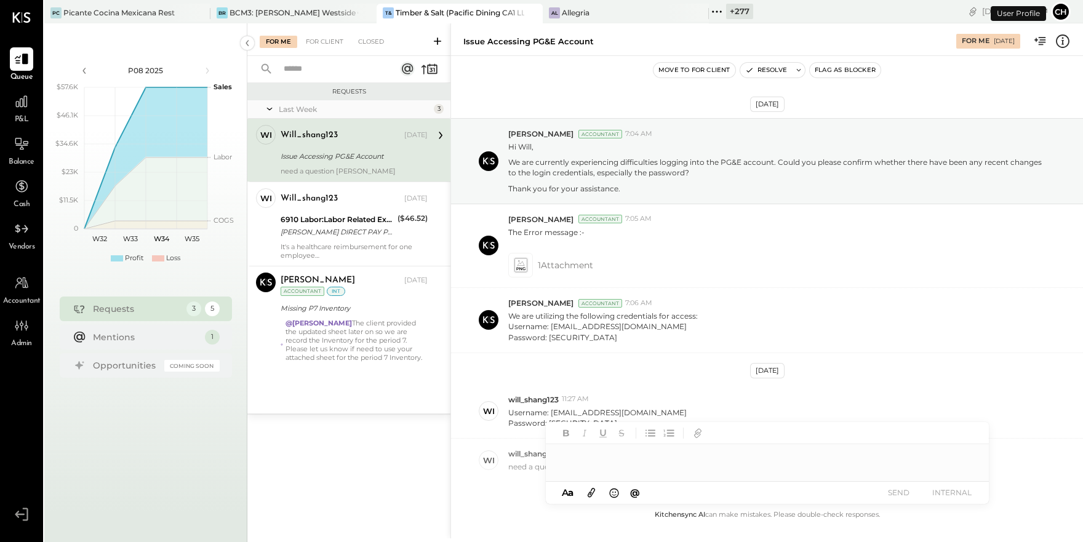
scroll to position [66, 0]
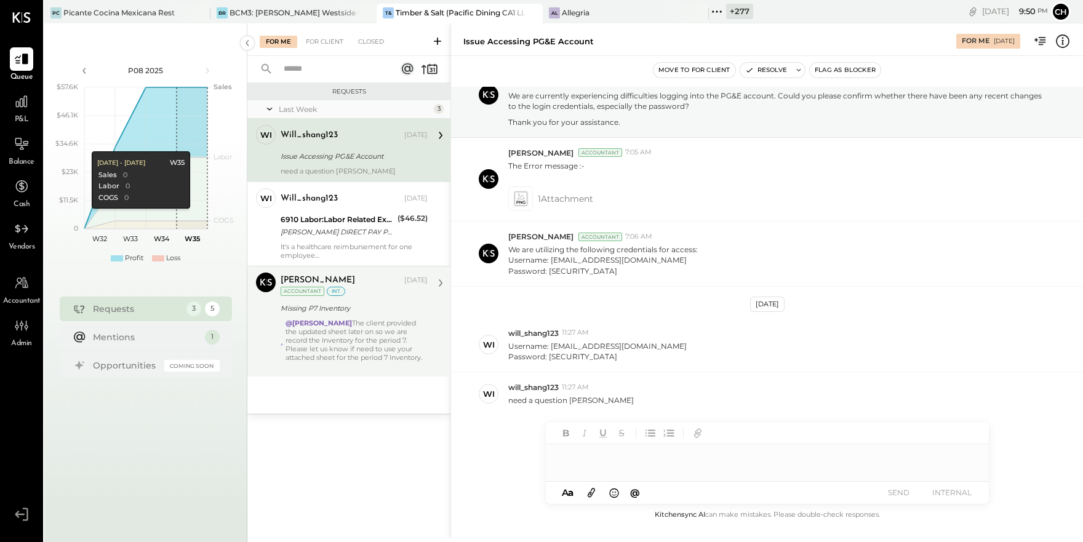
click at [365, 362] on div at bounding box center [356, 366] width 142 height 9
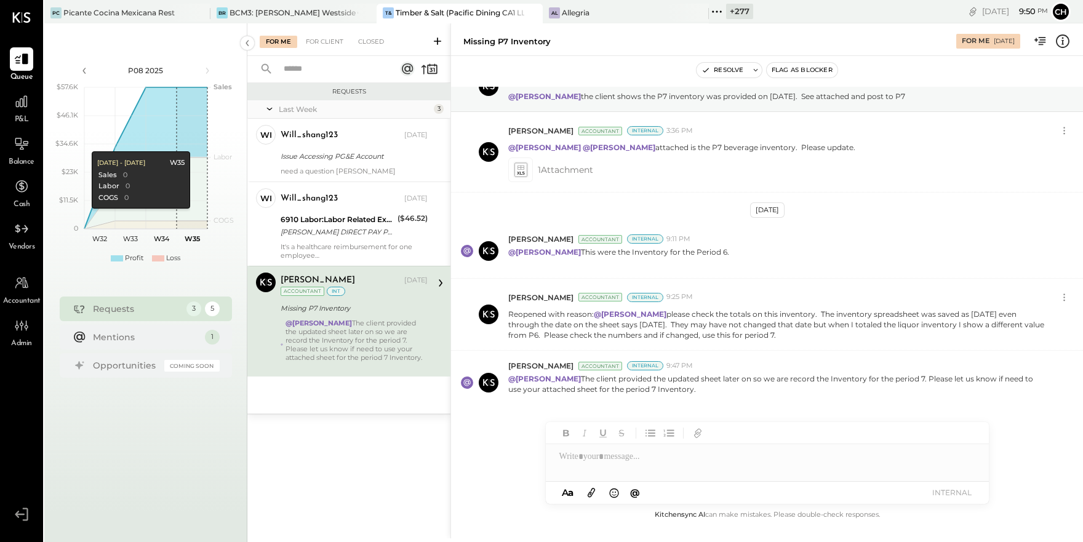
scroll to position [58, 0]
click at [606, 460] on div at bounding box center [767, 456] width 443 height 25
type input "***"
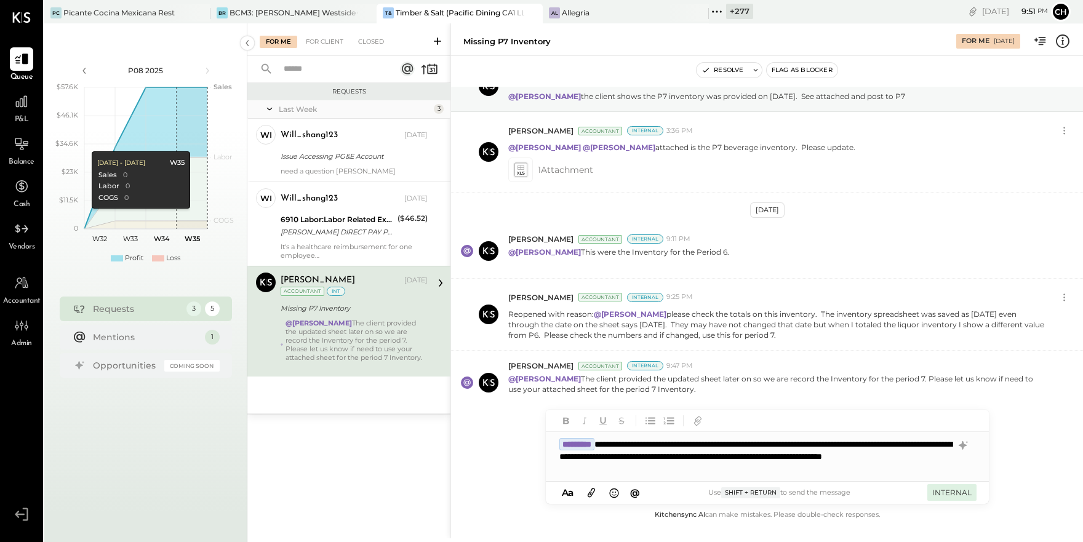
click at [945, 488] on button "INTERNAL" at bounding box center [951, 492] width 49 height 17
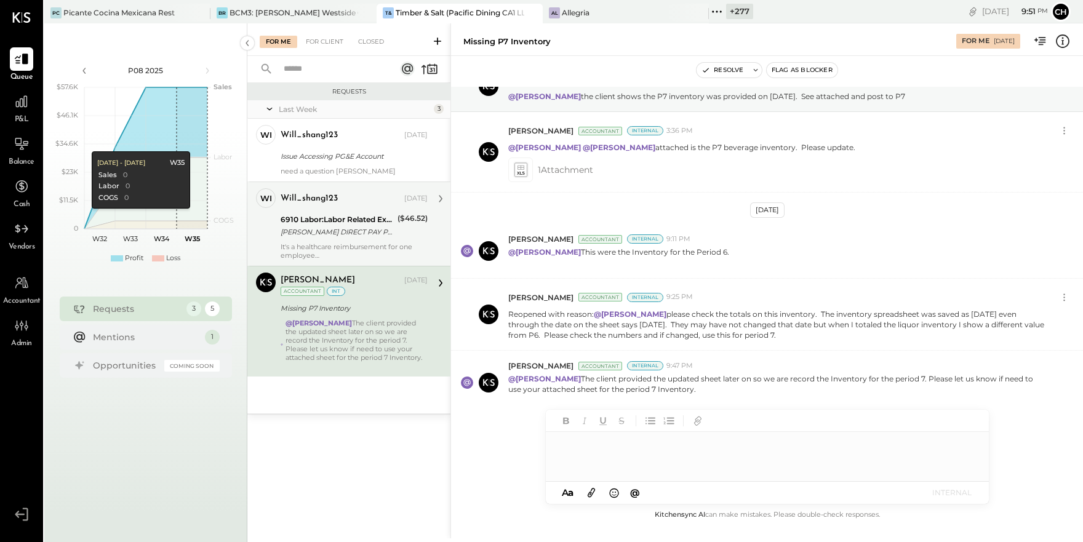
scroll to position [119, 0]
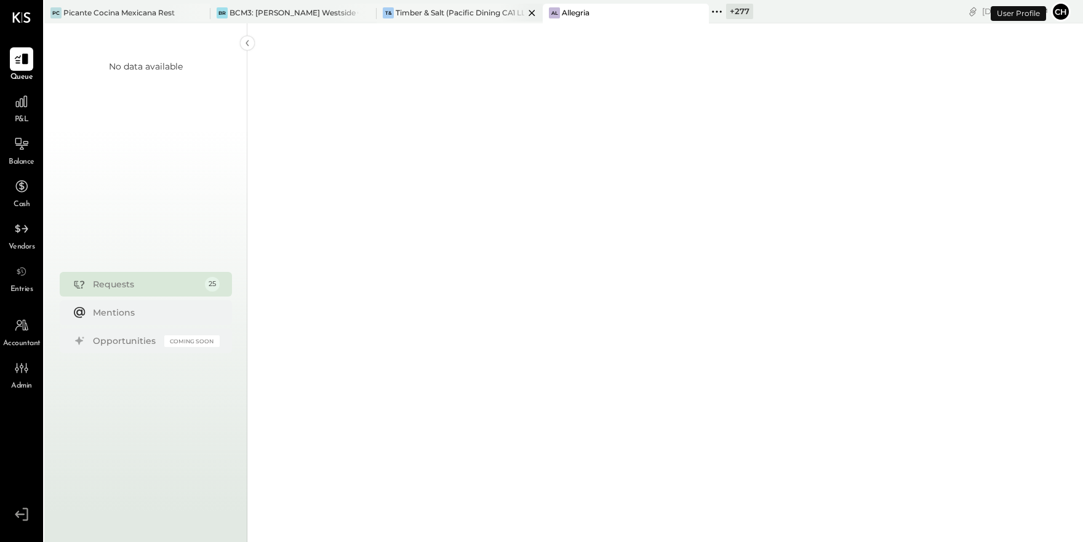
click at [493, 14] on div "Timber & Salt (Pacific Dining CA1 LLC)" at bounding box center [459, 12] width 129 height 10
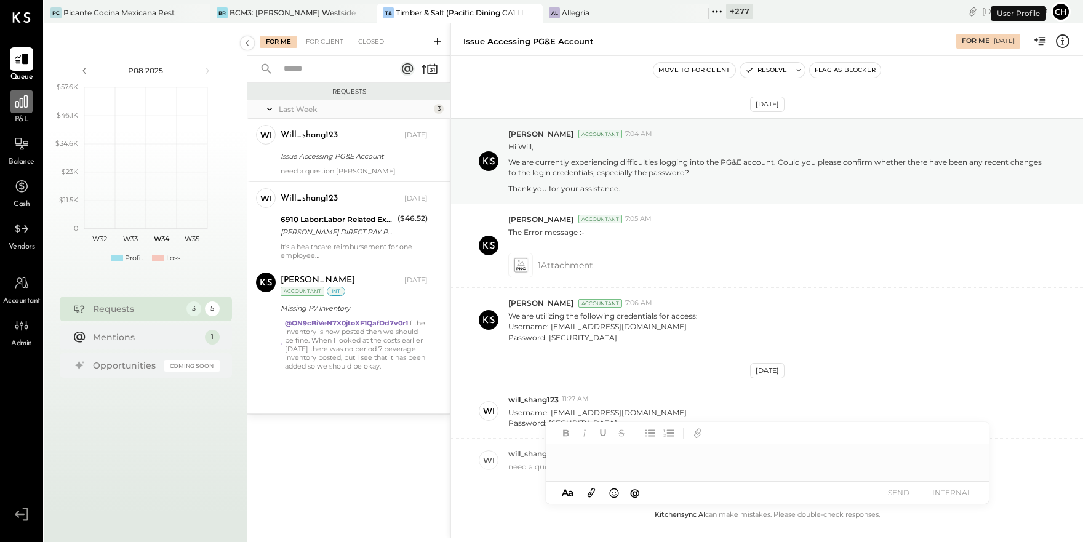
scroll to position [66, 0]
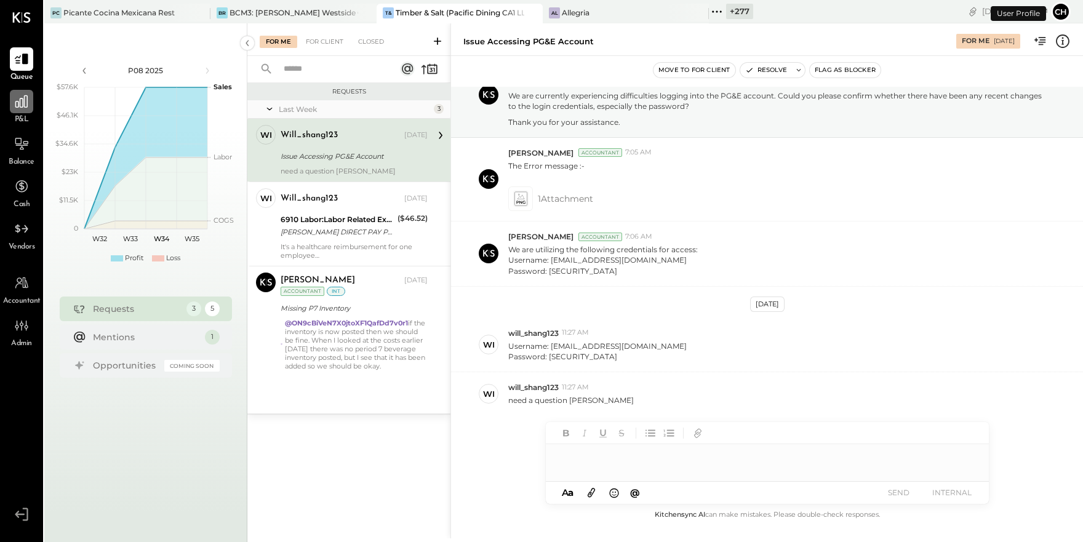
click at [23, 108] on icon at bounding box center [22, 101] width 16 height 16
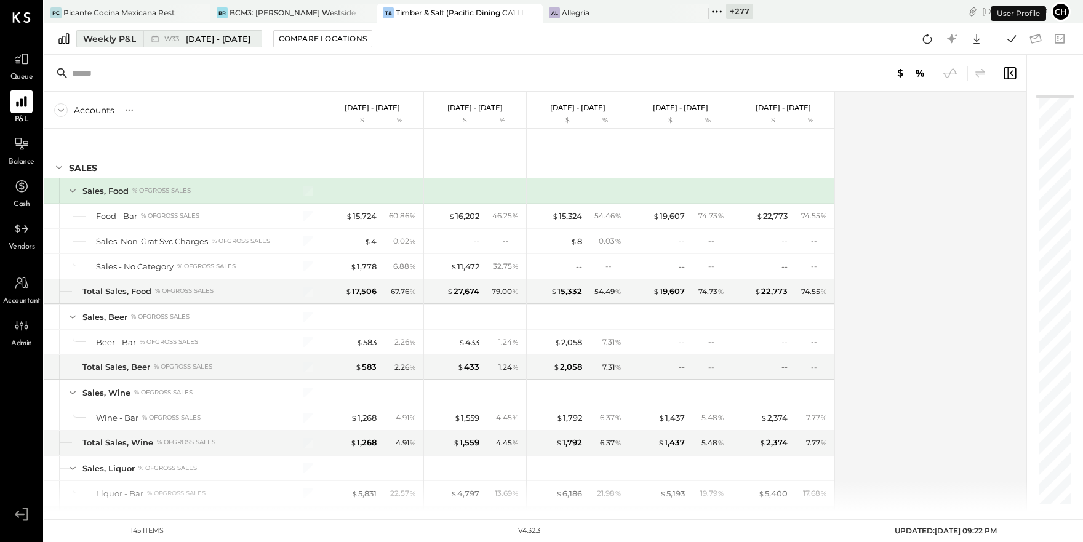
click at [204, 41] on span "[DATE] - [DATE]" at bounding box center [218, 39] width 65 height 12
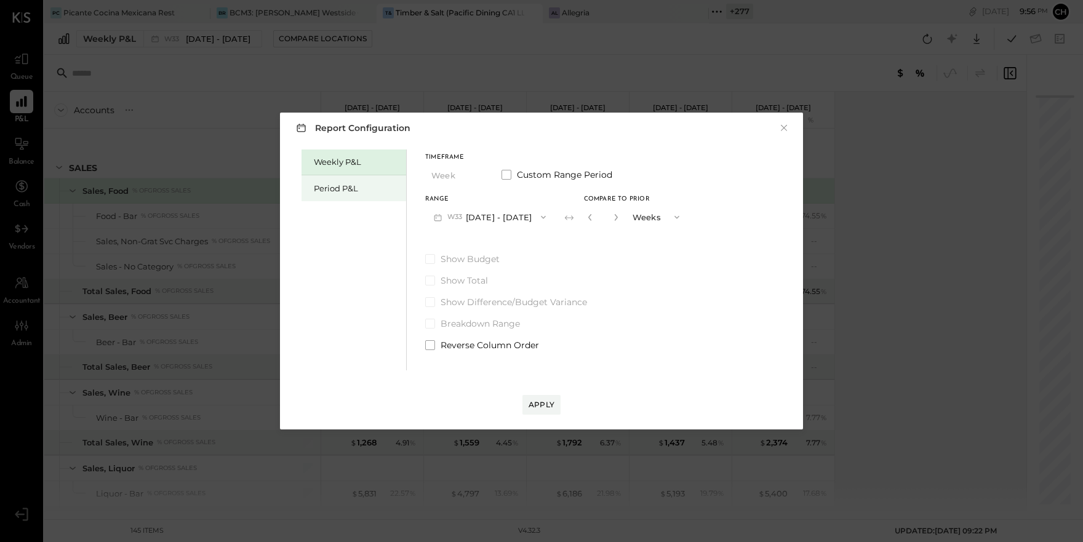
click at [324, 183] on div "Period P&L" at bounding box center [357, 189] width 86 height 12
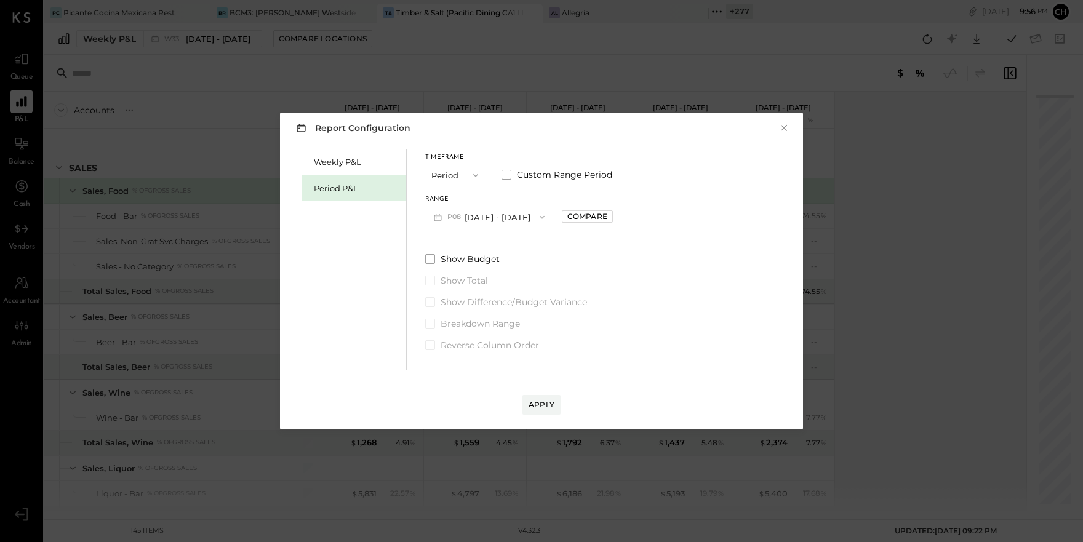
click at [493, 215] on button "P08 [DATE] - [DATE]" at bounding box center [489, 216] width 128 height 23
click at [503, 239] on span "[DATE] - [DATE]" at bounding box center [483, 244] width 58 height 10
click at [550, 407] on div "Apply" at bounding box center [541, 404] width 26 height 10
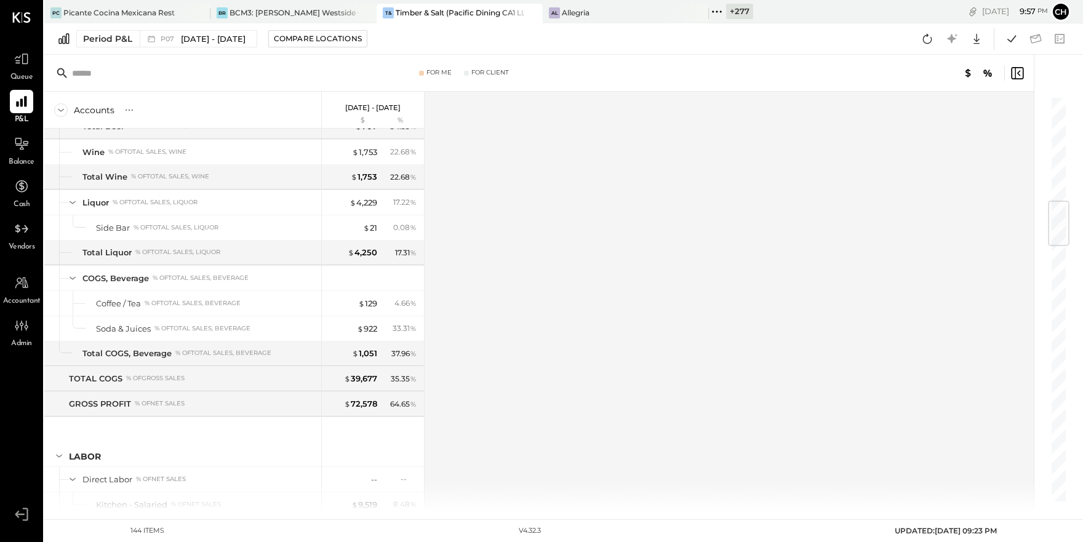
scroll to position [682, 0]
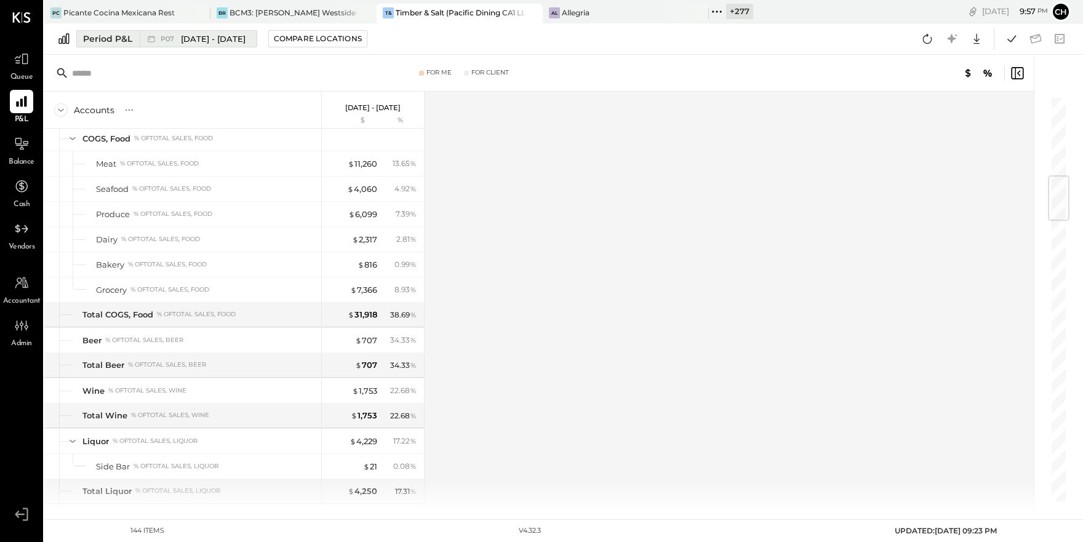
click at [229, 40] on span "[DATE] - [DATE]" at bounding box center [213, 39] width 65 height 12
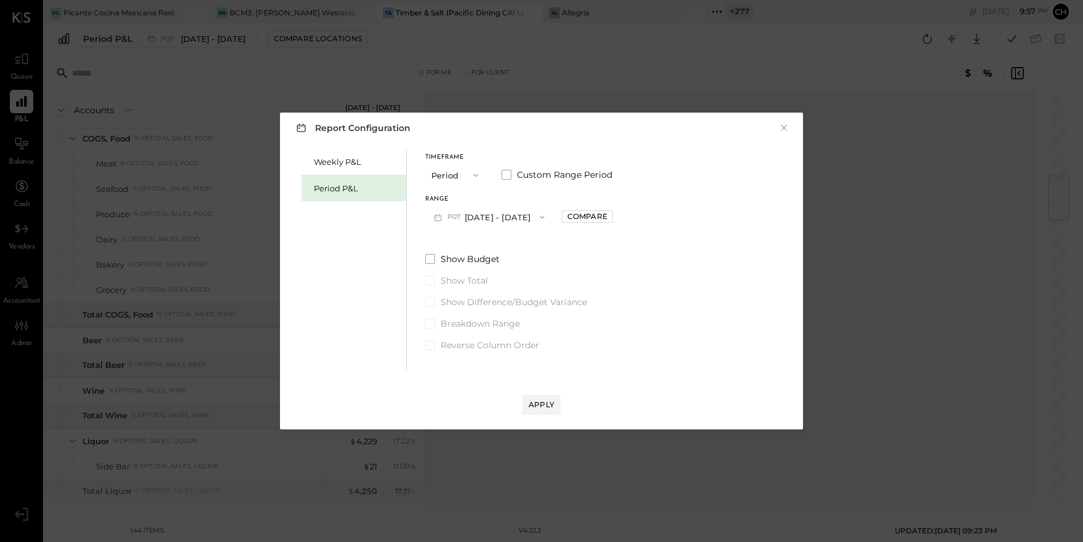
click at [423, 258] on div "Weekly P&L Period P&L Timeframe Period Custom Range Period Range P07 [DATE] - […" at bounding box center [541, 258] width 498 height 224
click at [428, 258] on span at bounding box center [430, 259] width 10 height 10
click at [547, 400] on div "Apply" at bounding box center [541, 404] width 26 height 10
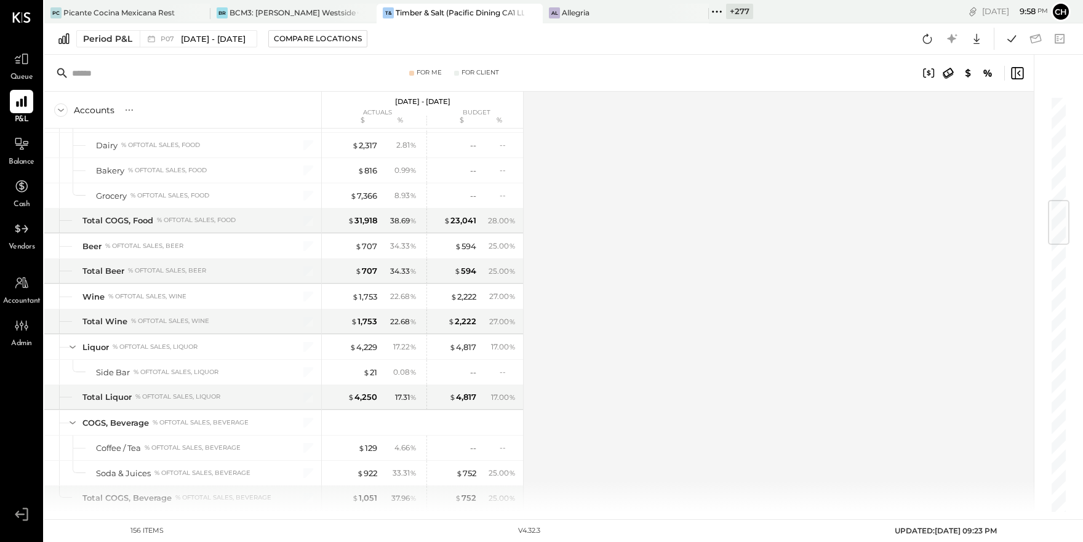
scroll to position [886, 0]
